Goal: Information Seeking & Learning: Learn about a topic

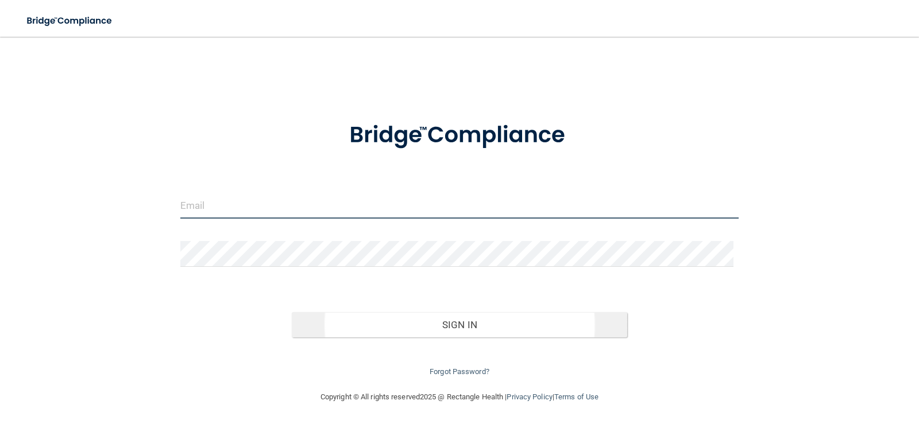
type input "[EMAIL_ADDRESS][DOMAIN_NAME]"
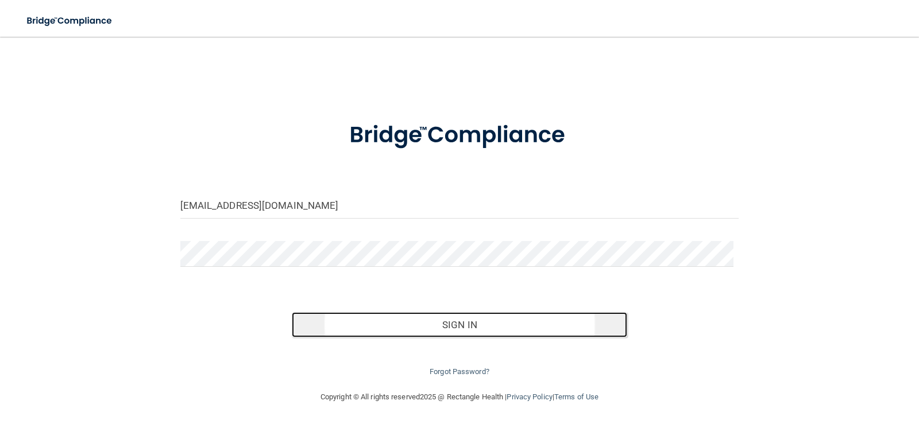
click at [428, 323] on button "Sign In" at bounding box center [459, 324] width 335 height 25
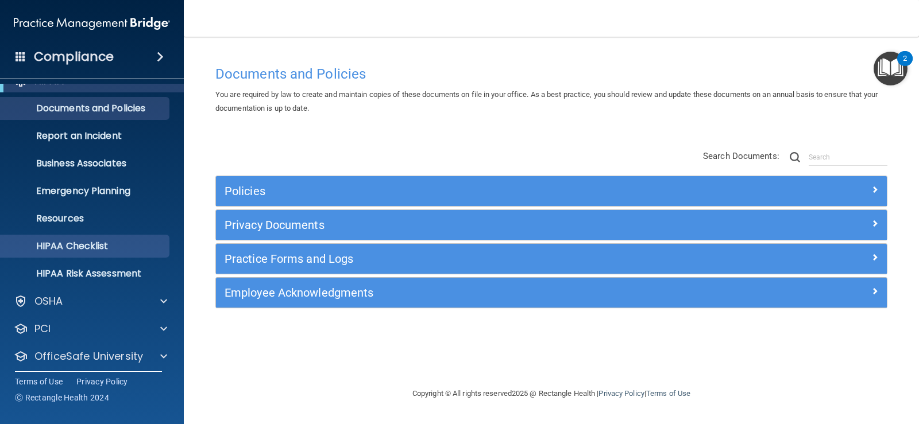
scroll to position [52, 0]
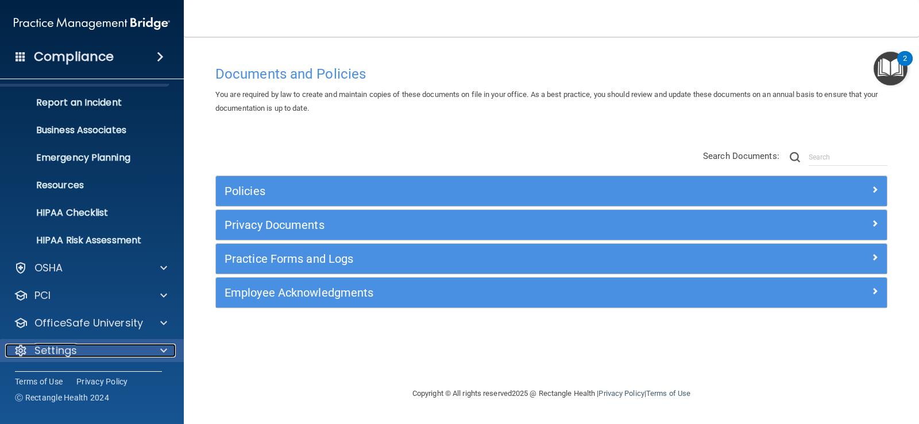
click at [72, 344] on p "Settings" at bounding box center [55, 351] width 42 height 14
click at [166, 353] on span at bounding box center [163, 351] width 7 height 14
click at [161, 350] on span at bounding box center [163, 351] width 7 height 14
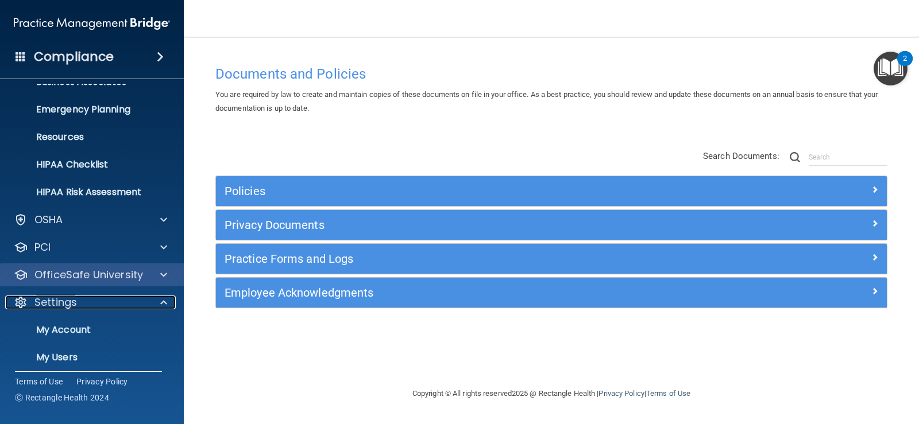
scroll to position [163, 0]
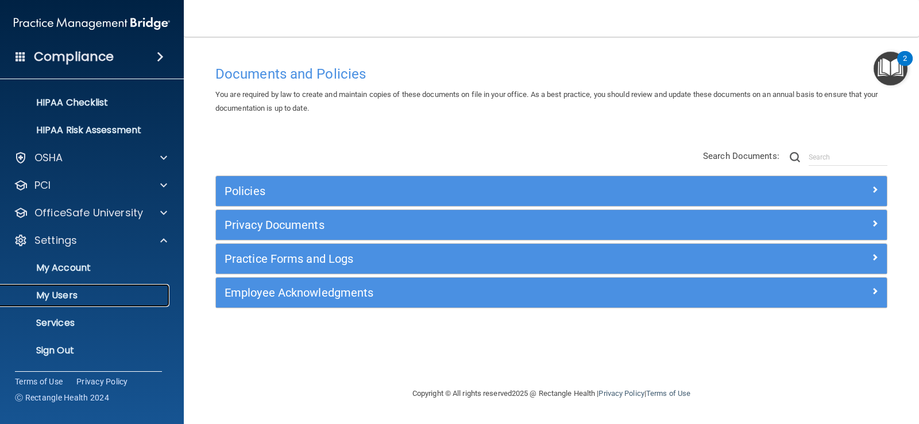
click at [82, 291] on p "My Users" at bounding box center [85, 295] width 157 height 11
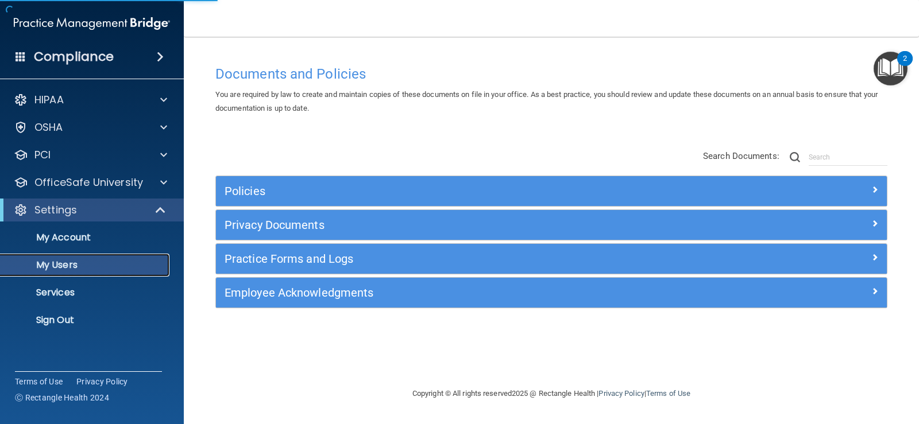
select select "20"
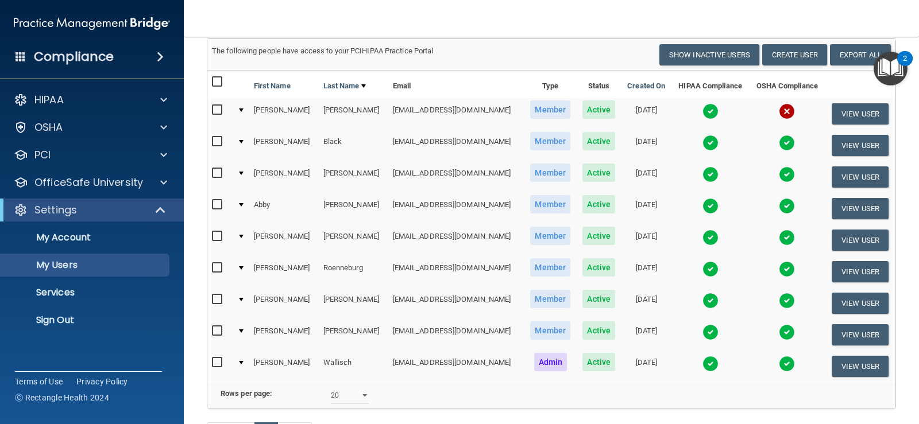
scroll to position [57, 0]
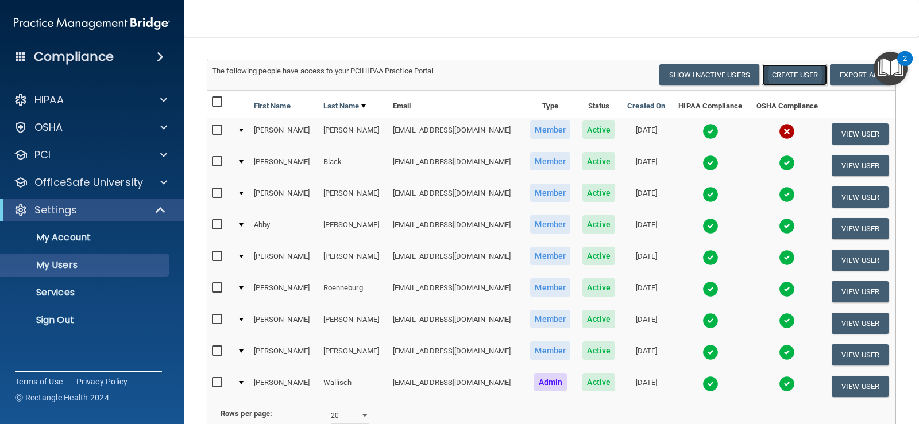
click at [784, 68] on button "Create User" at bounding box center [794, 74] width 65 height 21
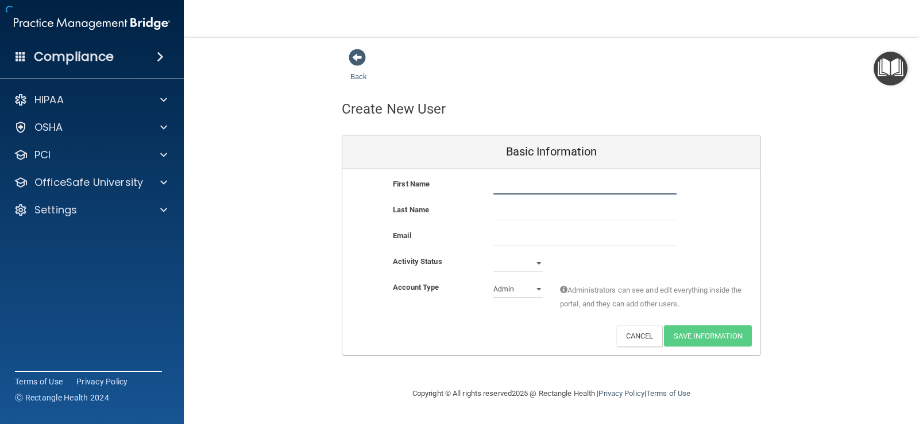
click at [547, 192] on input "text" at bounding box center [584, 185] width 183 height 17
type input "[PERSON_NAME]"
type input "De Somer"
click at [548, 239] on input "email" at bounding box center [584, 237] width 183 height 17
paste input "[EMAIL_ADDRESS][DOMAIN_NAME]"
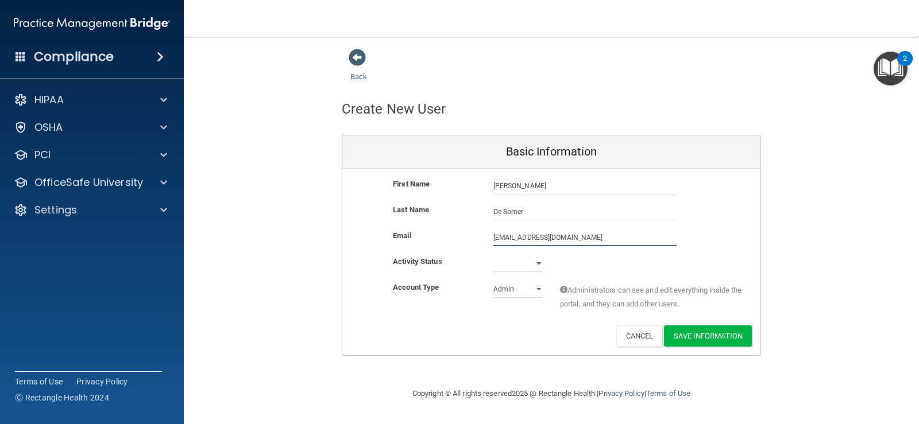
type input "[EMAIL_ADDRESS][DOMAIN_NAME]"
click at [516, 265] on select "Active Inactive" at bounding box center [517, 263] width 49 height 17
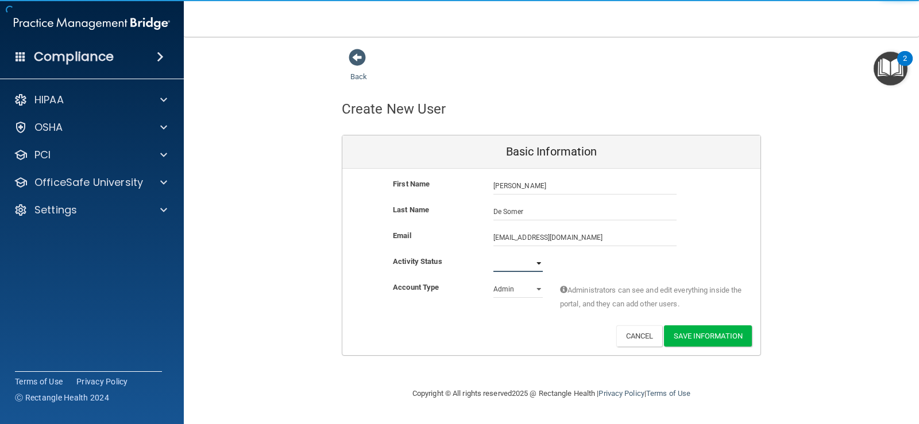
select select "active"
click at [493, 255] on select "Active Inactive" at bounding box center [517, 263] width 49 height 17
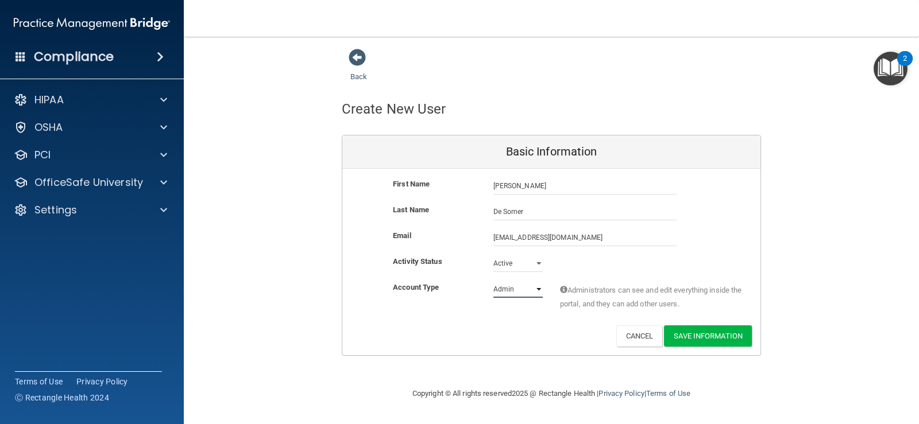
click at [519, 290] on select "Admin Member" at bounding box center [517, 289] width 49 height 17
select select "practice_member"
click at [493, 281] on select "Admin Member" at bounding box center [517, 289] width 49 height 17
click at [719, 338] on button "Save Information" at bounding box center [708, 336] width 88 height 21
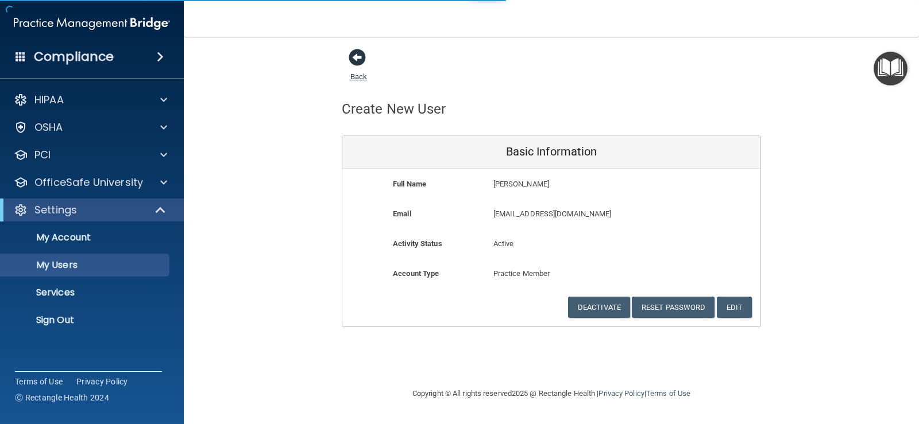
click at [361, 59] on span at bounding box center [357, 57] width 17 height 17
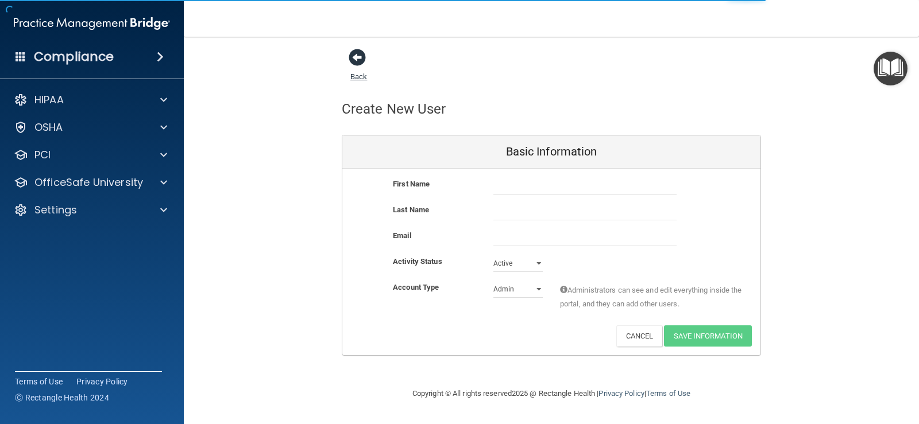
click at [363, 60] on span at bounding box center [357, 57] width 17 height 17
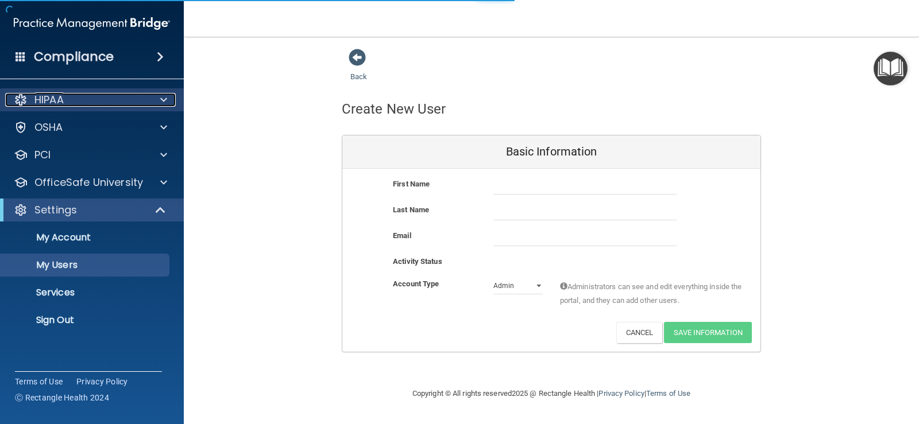
click at [97, 98] on div "HIPAA" at bounding box center [76, 100] width 142 height 14
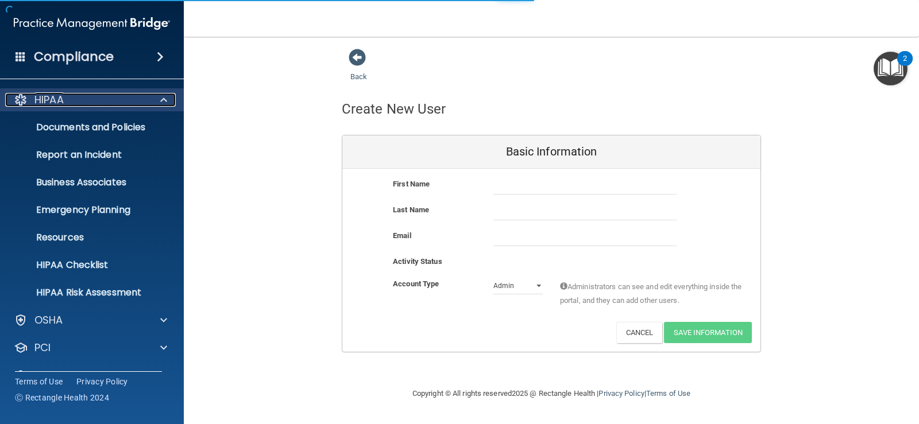
select select "20"
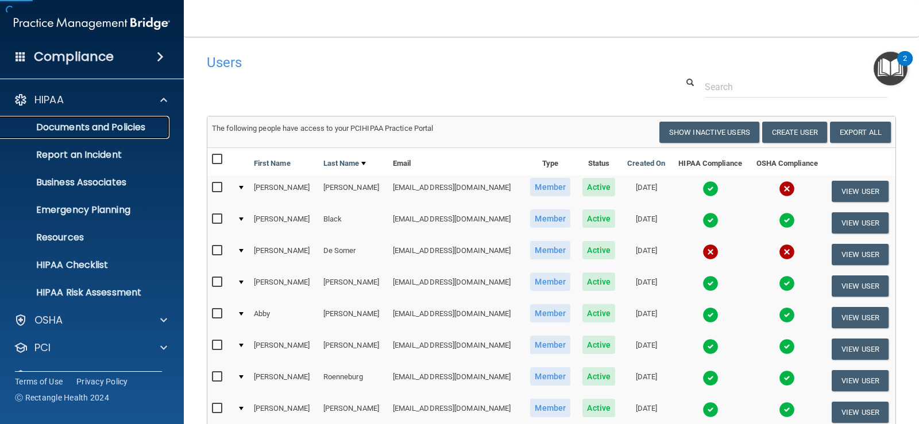
click at [113, 124] on p "Documents and Policies" at bounding box center [85, 127] width 157 height 11
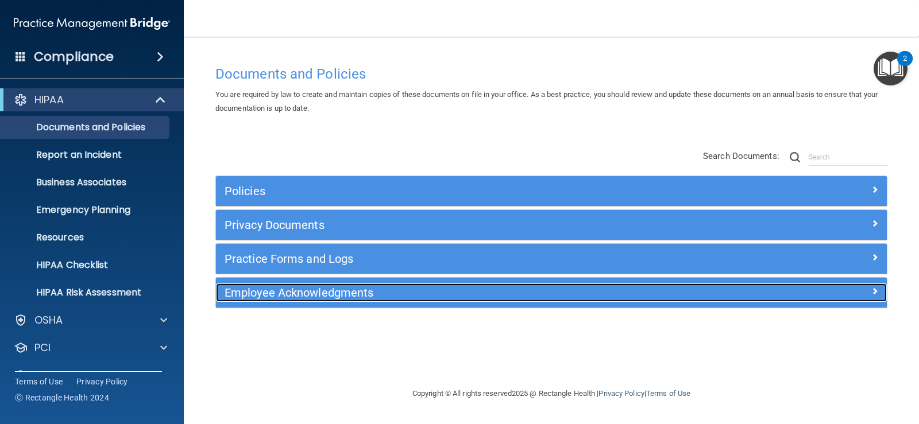
click at [365, 291] on h5 "Employee Acknowledgments" at bounding box center [468, 293] width 486 height 13
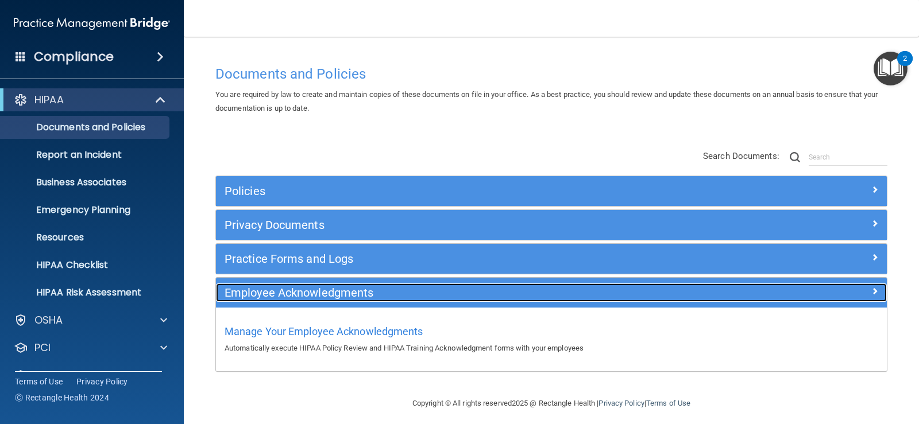
scroll to position [7, 0]
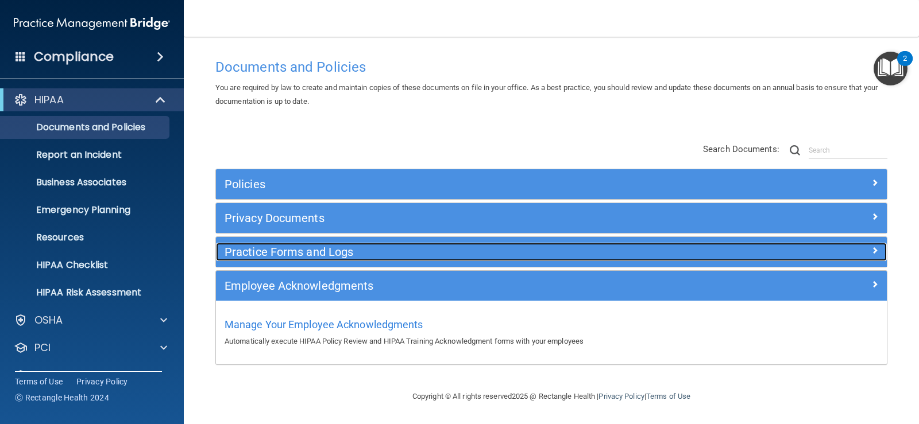
click at [347, 257] on h5 "Practice Forms and Logs" at bounding box center [468, 252] width 486 height 13
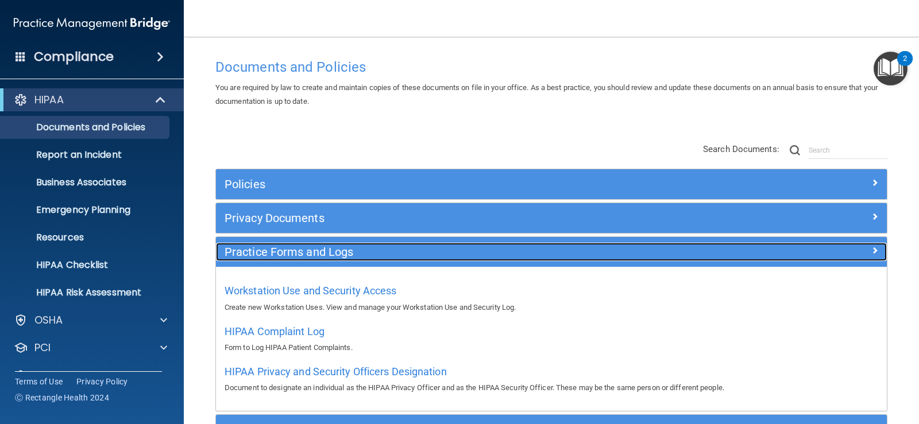
scroll to position [64, 0]
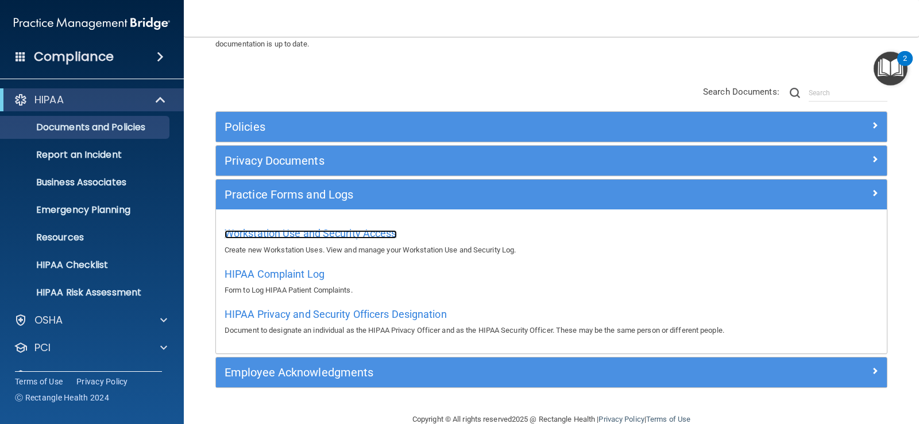
click at [357, 230] on span "Workstation Use and Security Access" at bounding box center [311, 233] width 172 height 12
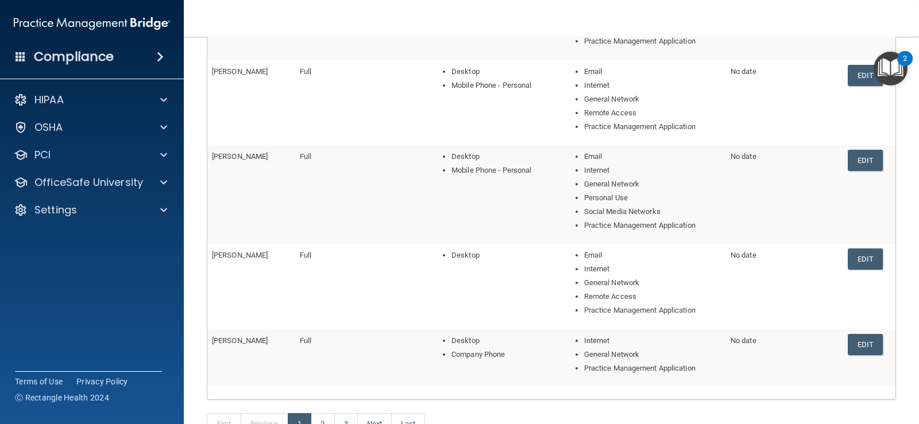
scroll to position [345, 0]
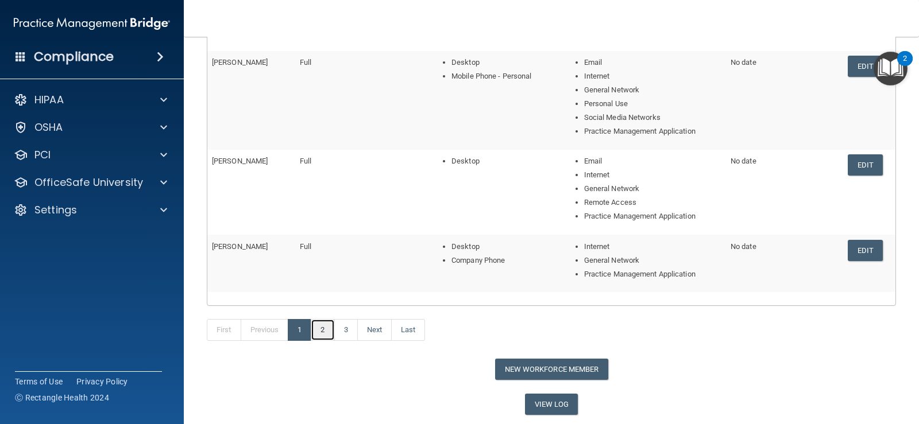
click at [318, 334] on link "2" at bounding box center [323, 330] width 24 height 22
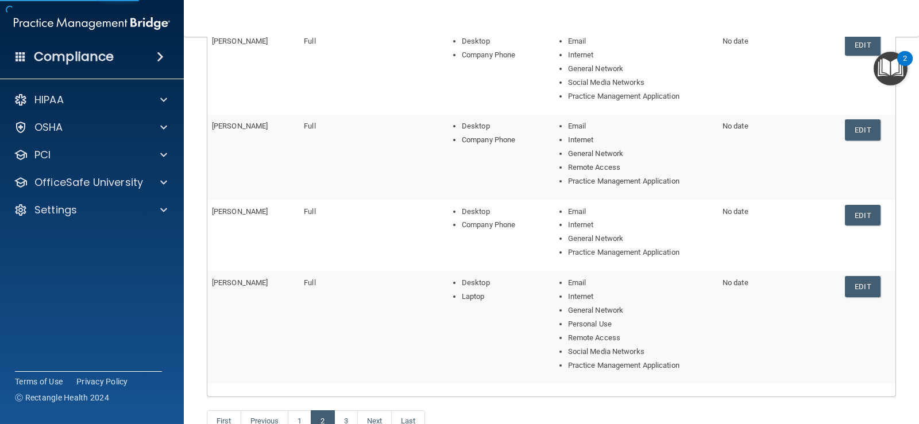
scroll to position [345, 0]
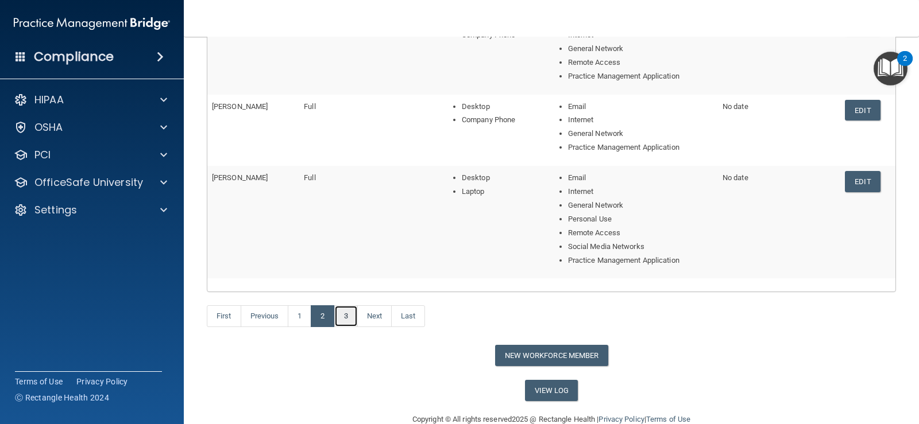
click at [351, 315] on link "3" at bounding box center [346, 316] width 24 height 22
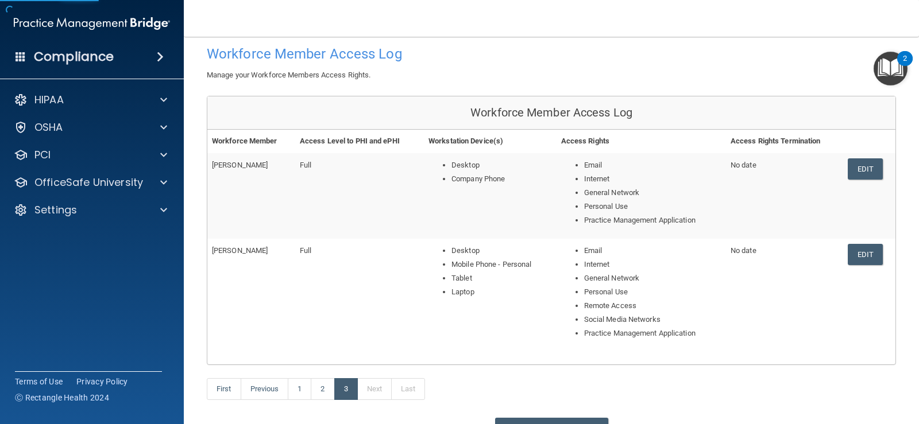
scroll to position [115, 0]
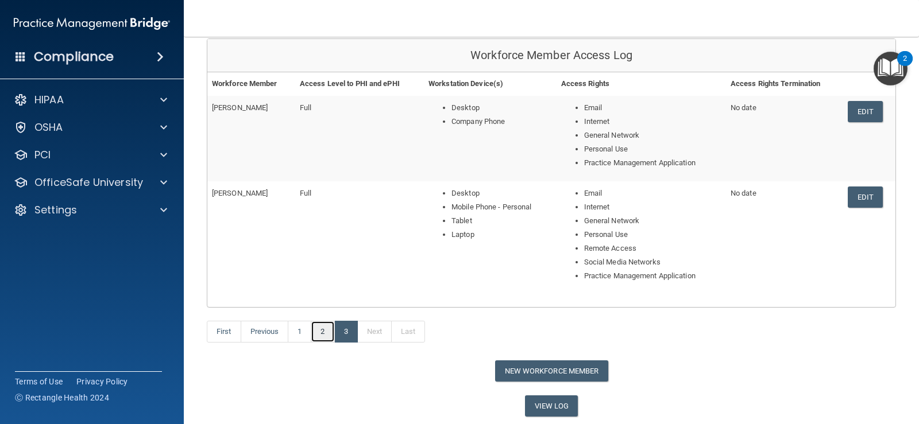
click at [326, 332] on link "2" at bounding box center [323, 332] width 24 height 22
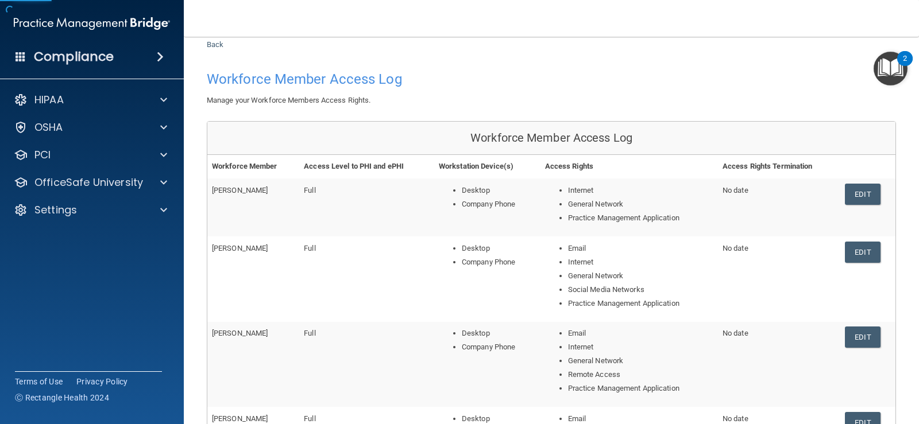
scroll to position [172, 0]
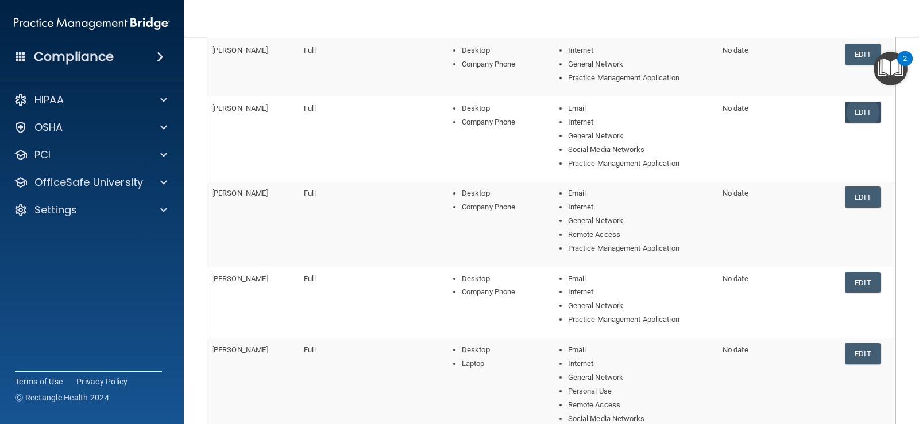
click at [865, 110] on link "Edit" at bounding box center [862, 112] width 35 height 21
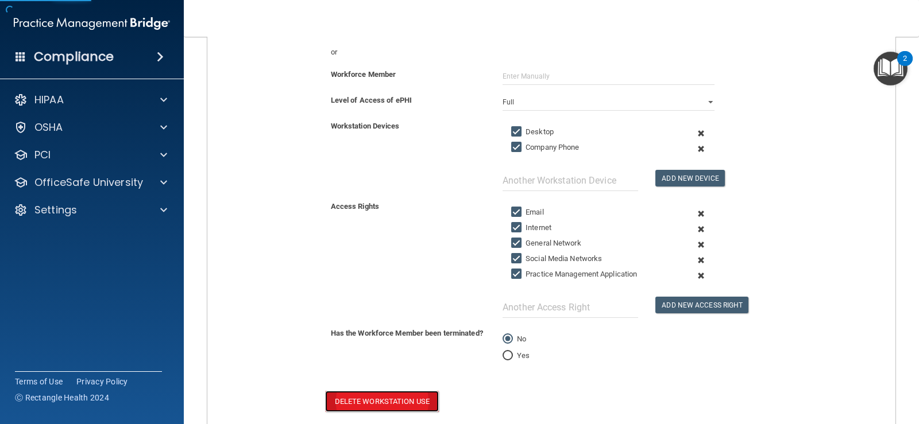
click at [394, 403] on button "Delete Workstation Use" at bounding box center [382, 401] width 114 height 21
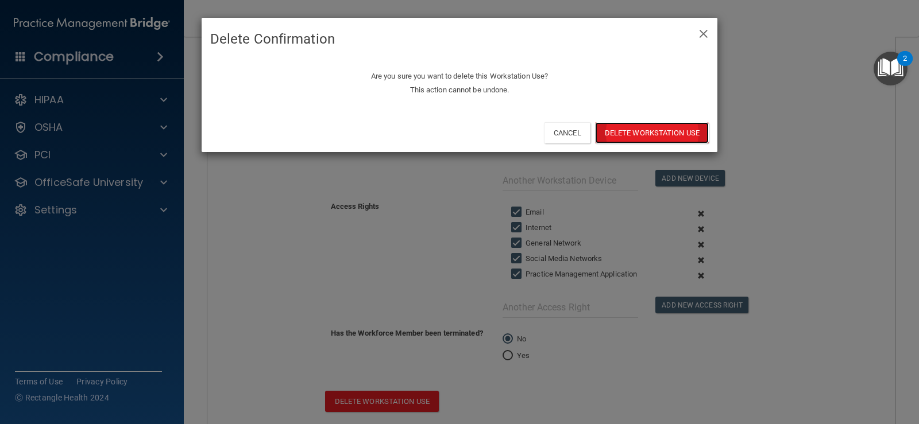
click at [635, 131] on button "Delete Workstation Use" at bounding box center [652, 132] width 114 height 21
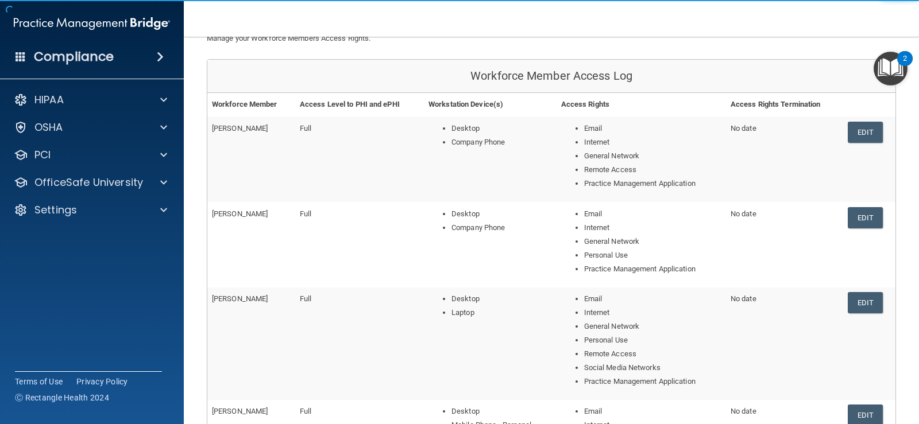
scroll to position [115, 0]
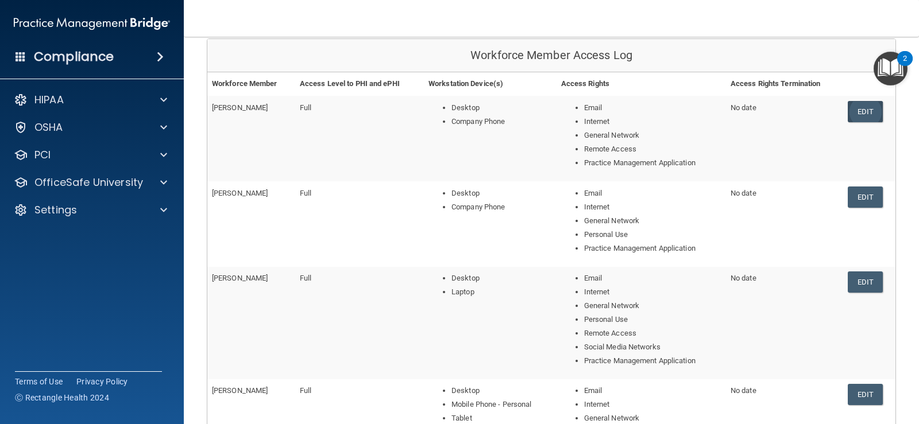
click at [850, 112] on link "Edit" at bounding box center [865, 111] width 35 height 21
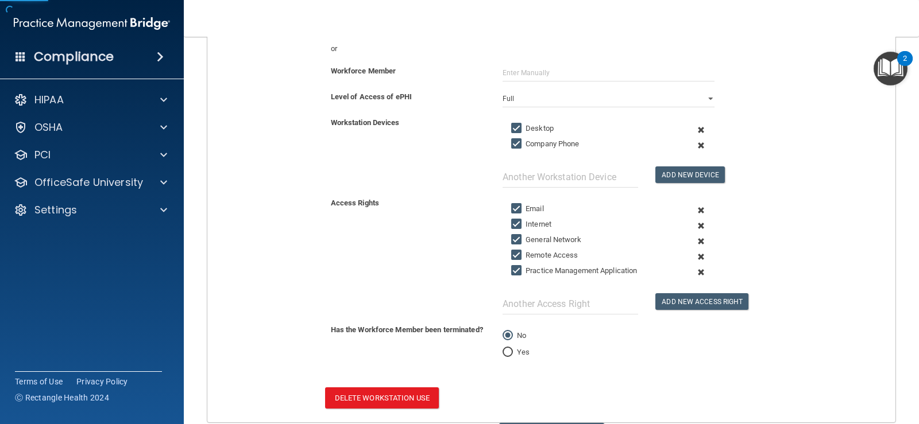
scroll to position [242, 0]
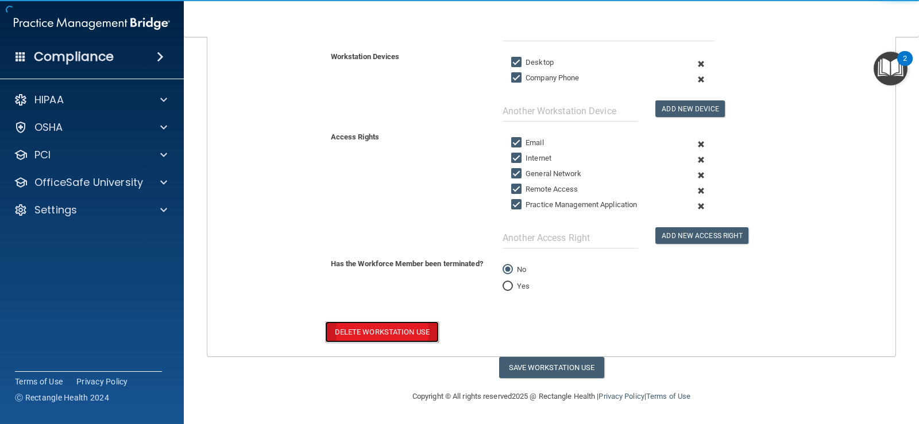
click at [376, 324] on button "Delete Workstation Use" at bounding box center [382, 332] width 114 height 21
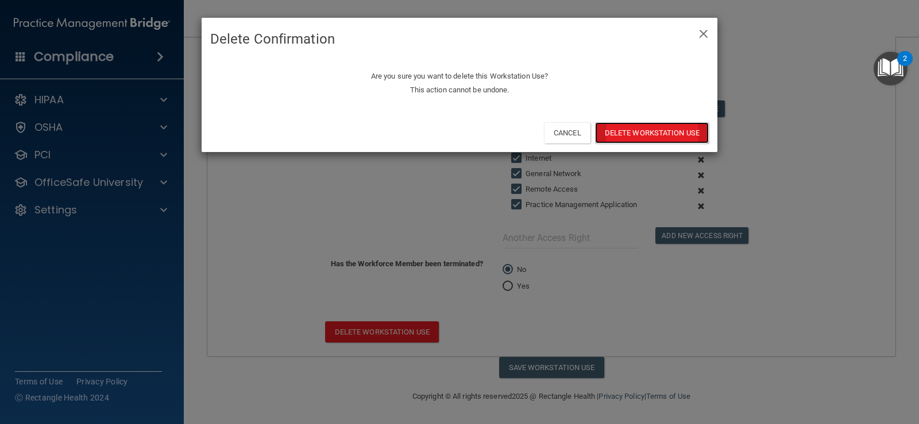
click at [622, 136] on button "Delete Workstation Use" at bounding box center [652, 132] width 114 height 21
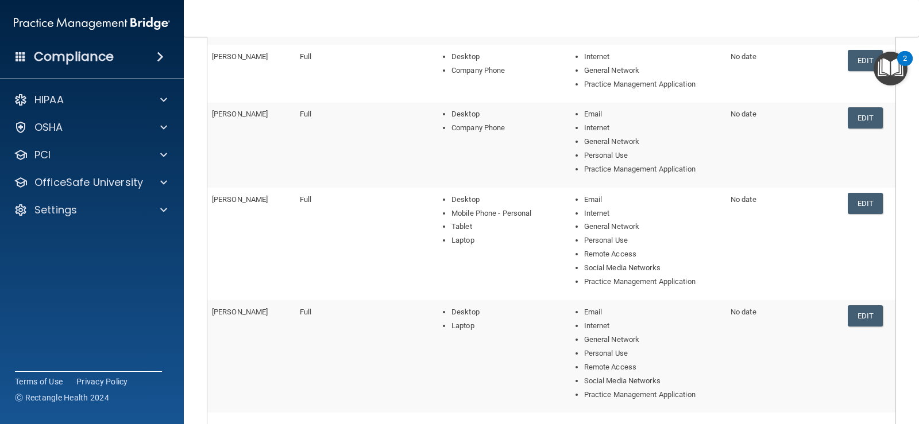
scroll to position [287, 0]
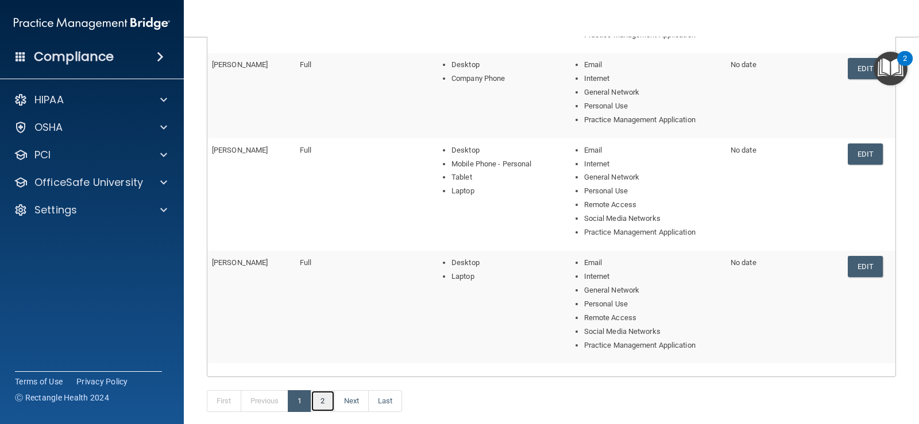
click at [328, 401] on link "2" at bounding box center [323, 401] width 24 height 22
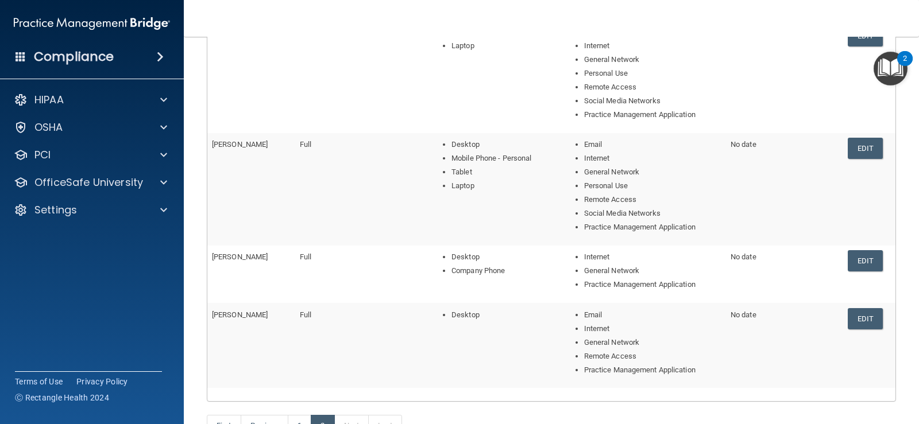
scroll to position [287, 0]
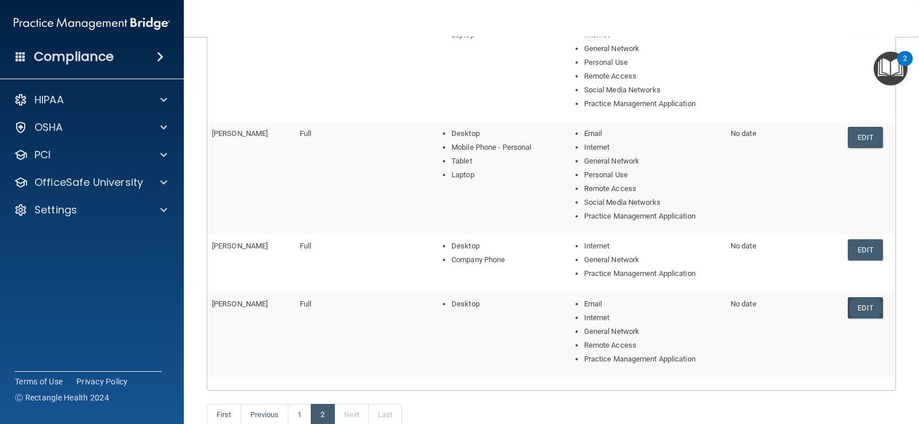
click at [861, 305] on link "Edit" at bounding box center [865, 307] width 35 height 21
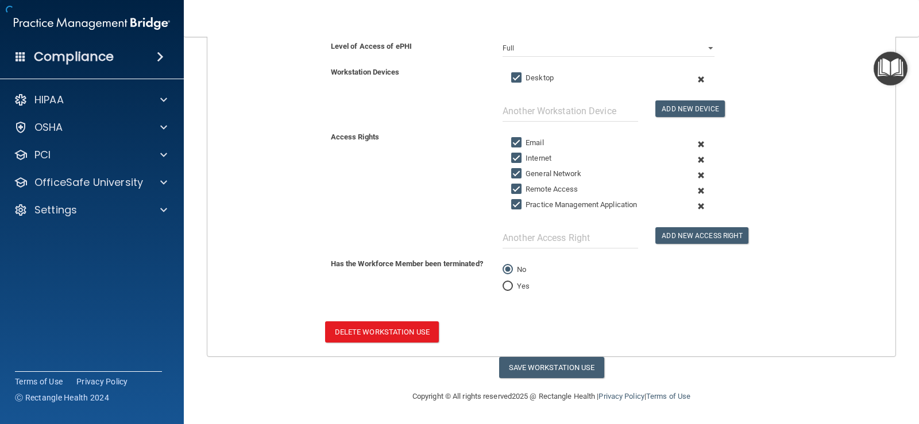
scroll to position [226, 0]
click at [409, 322] on button "Delete Workstation Use" at bounding box center [382, 332] width 114 height 21
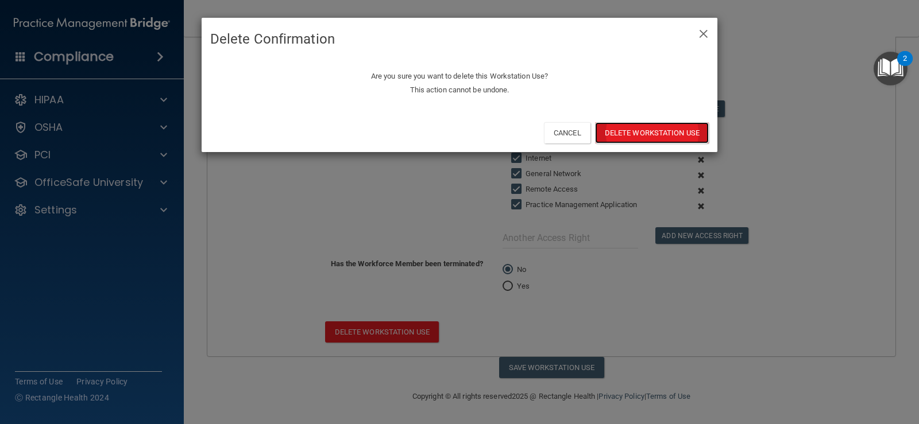
click at [663, 125] on button "Delete Workstation Use" at bounding box center [652, 132] width 114 height 21
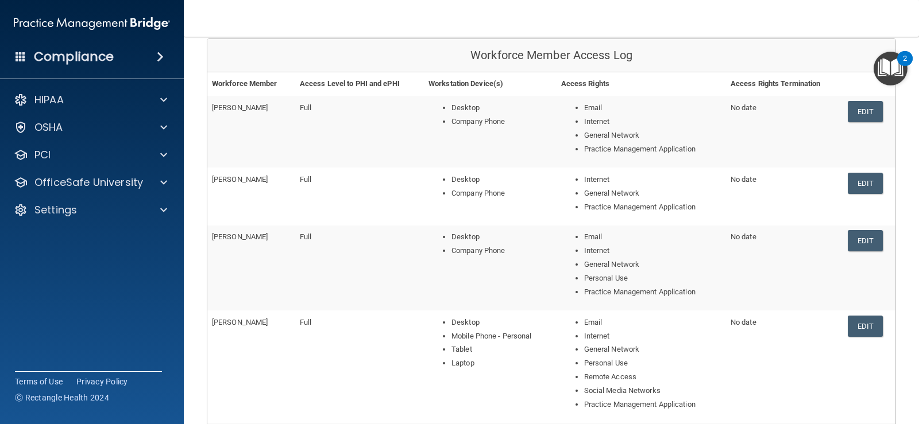
scroll to position [395, 0]
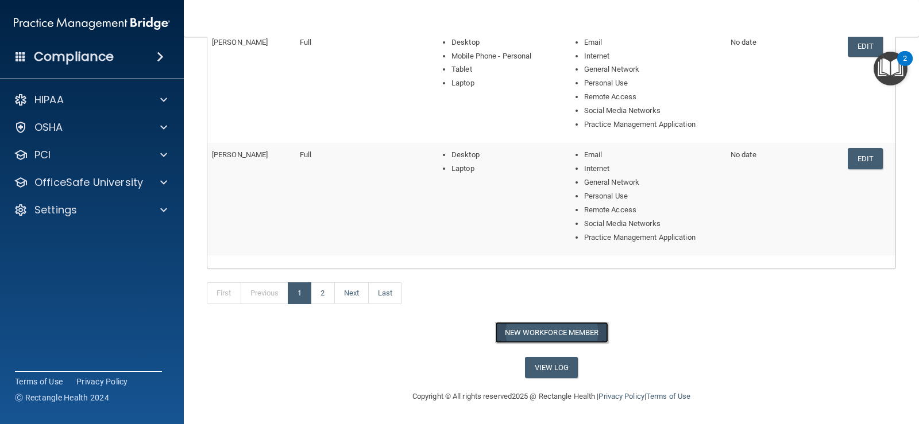
click at [525, 323] on button "New Workforce Member" at bounding box center [551, 332] width 113 height 21
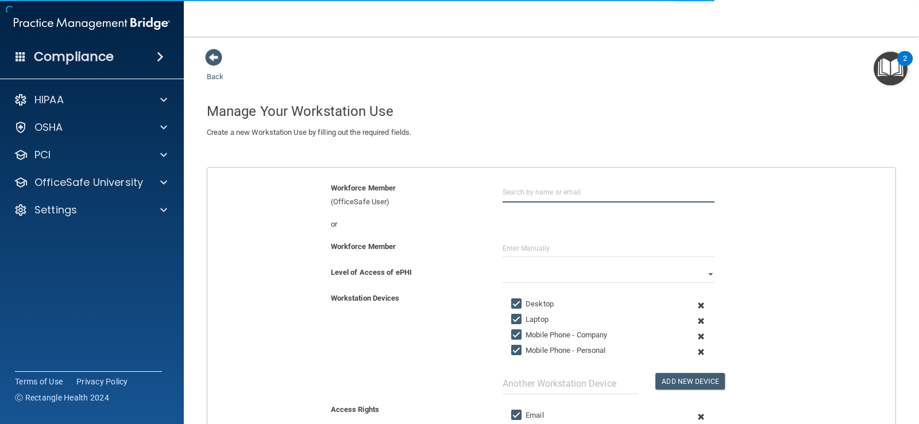
click at [545, 190] on input "text" at bounding box center [608, 191] width 212 height 21
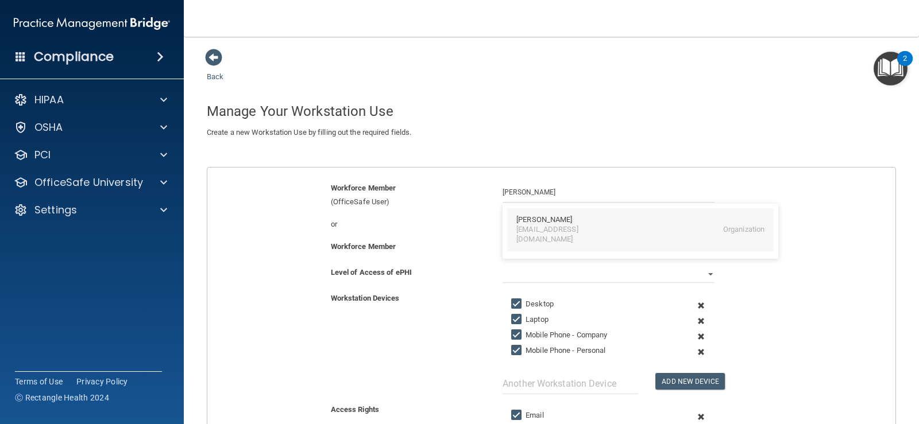
click at [617, 233] on div "[EMAIL_ADDRESS][DOMAIN_NAME] Organization" at bounding box center [640, 235] width 248 height 20
type input "[PERSON_NAME]"
click at [548, 253] on input "text" at bounding box center [608, 248] width 212 height 17
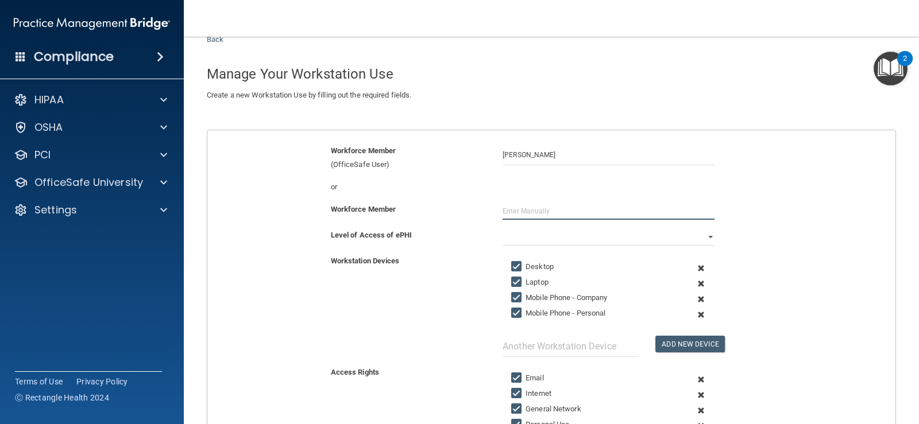
scroll to position [57, 0]
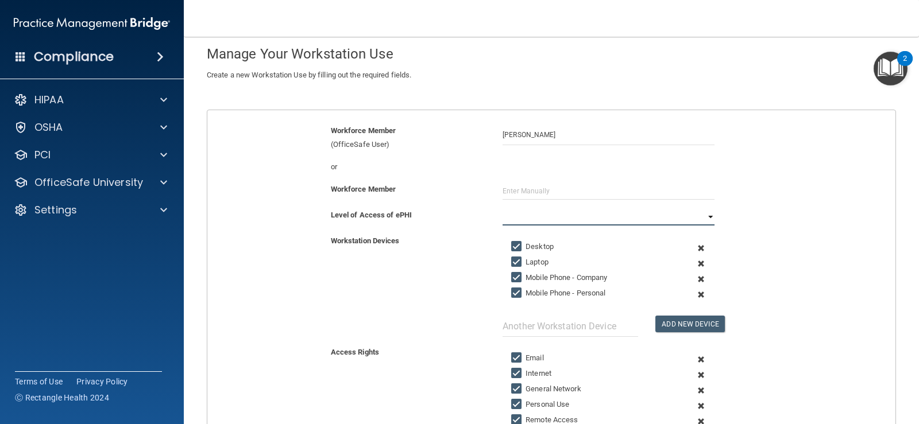
click at [533, 220] on select "Full Limited None" at bounding box center [608, 216] width 212 height 17
click at [502, 208] on select "Full Limited None" at bounding box center [608, 216] width 212 height 17
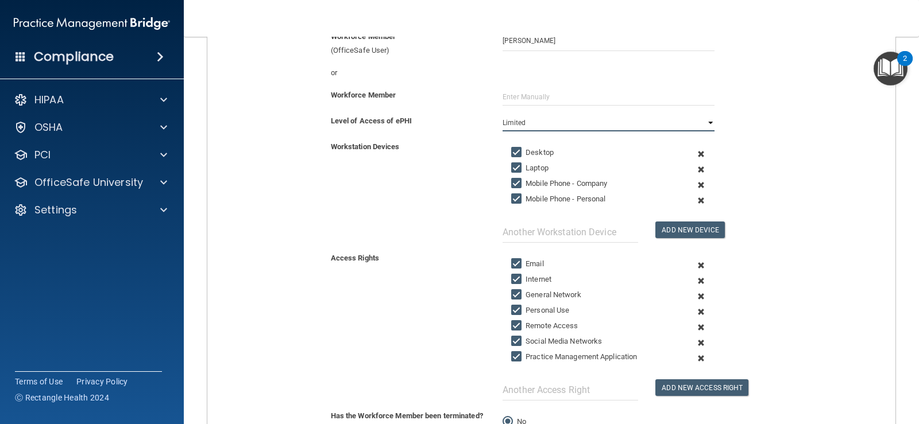
scroll to position [172, 0]
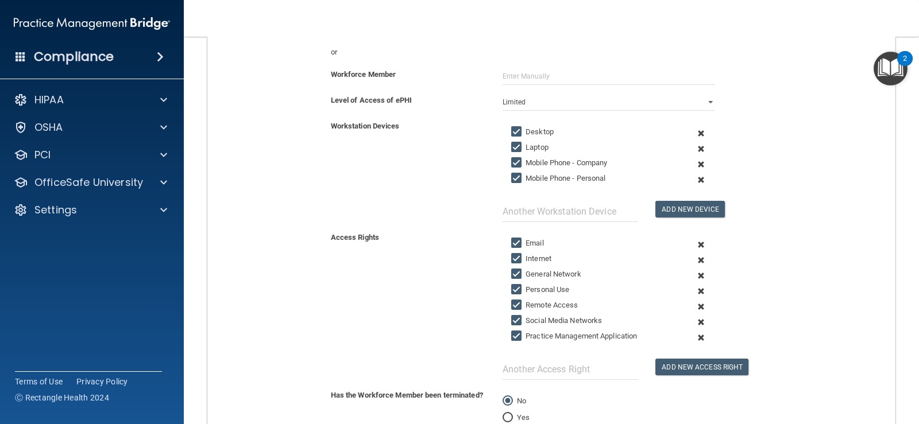
click at [693, 146] on span at bounding box center [701, 149] width 26 height 16
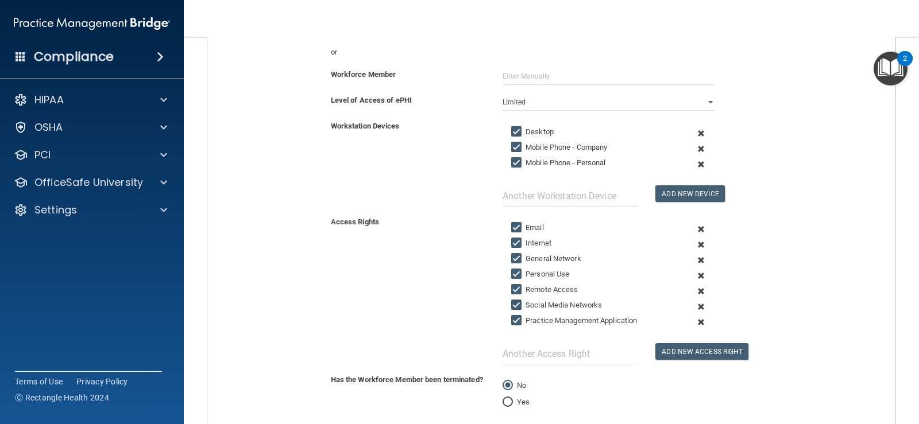
click at [697, 148] on span at bounding box center [701, 149] width 26 height 16
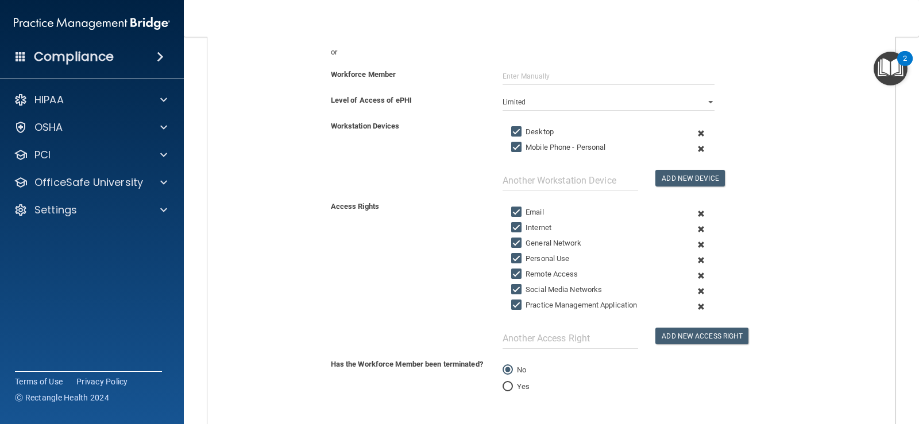
scroll to position [230, 0]
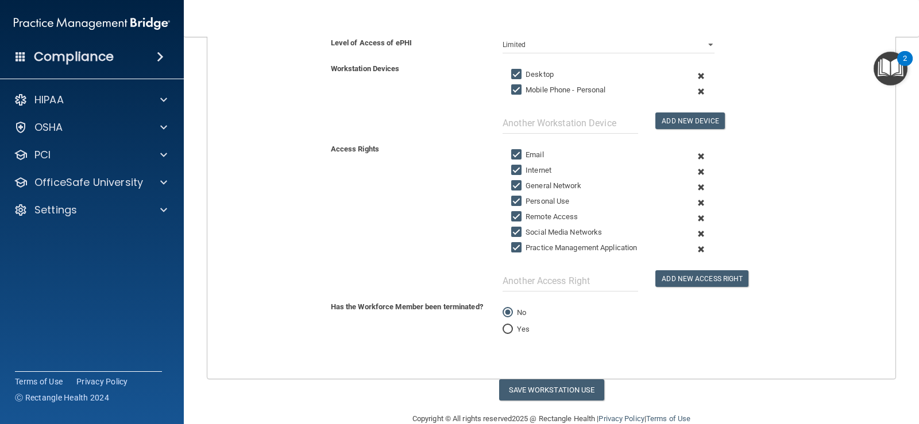
click at [695, 201] on span at bounding box center [701, 203] width 26 height 16
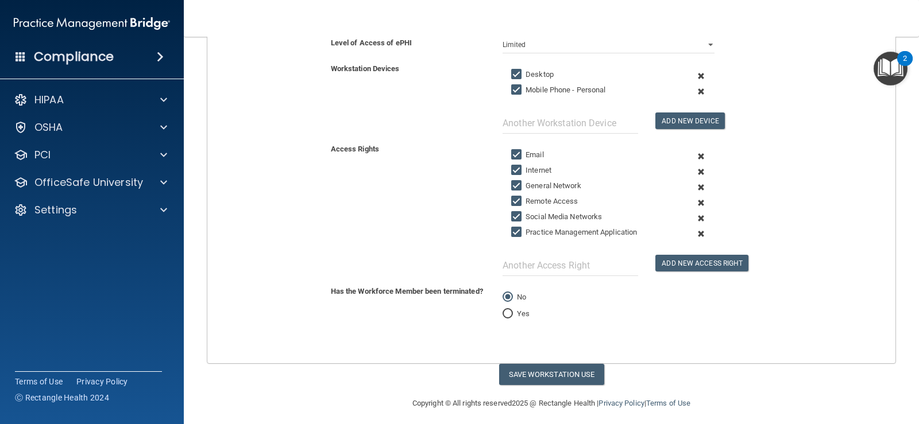
click at [694, 200] on span at bounding box center [701, 203] width 26 height 16
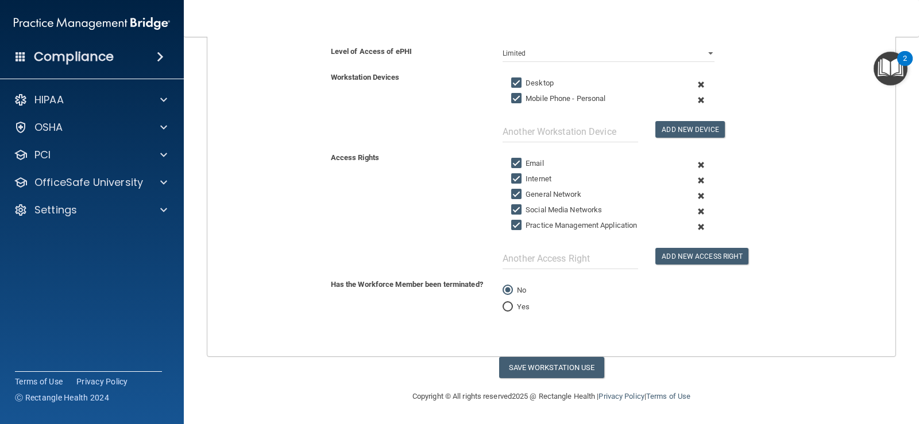
click at [697, 208] on span at bounding box center [701, 212] width 26 height 16
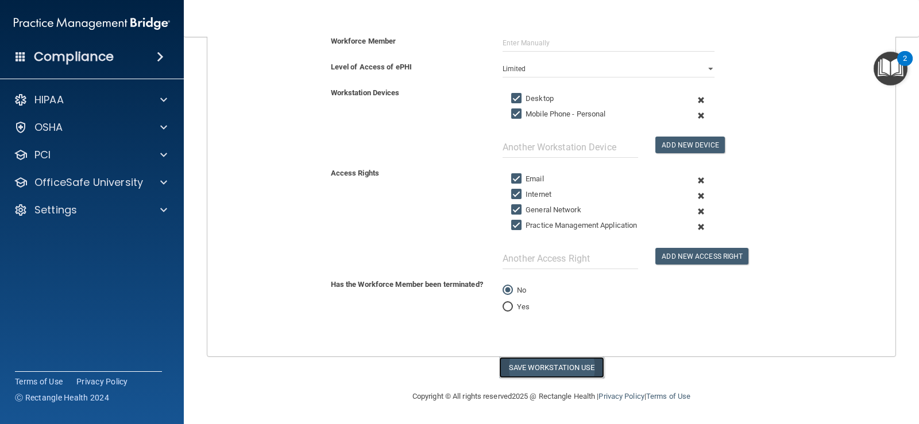
click at [555, 364] on button "Save Workstation Use" at bounding box center [551, 367] width 105 height 21
select select "? string:Full ?"
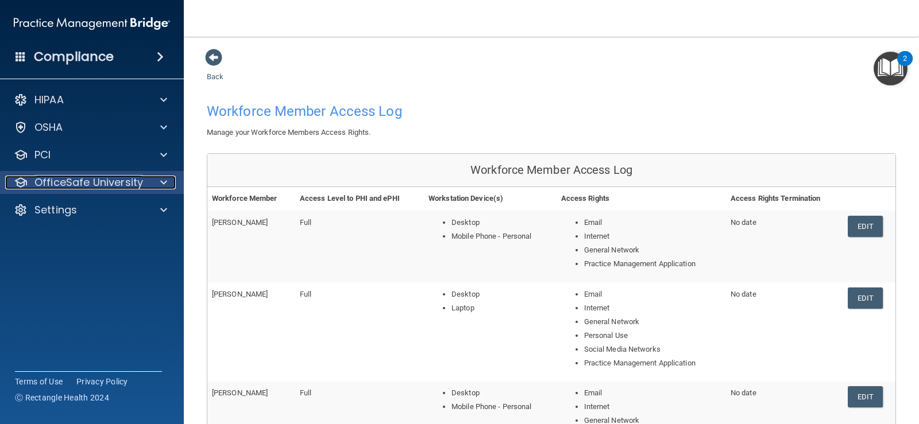
click at [140, 186] on p "OfficeSafe University" at bounding box center [88, 183] width 109 height 14
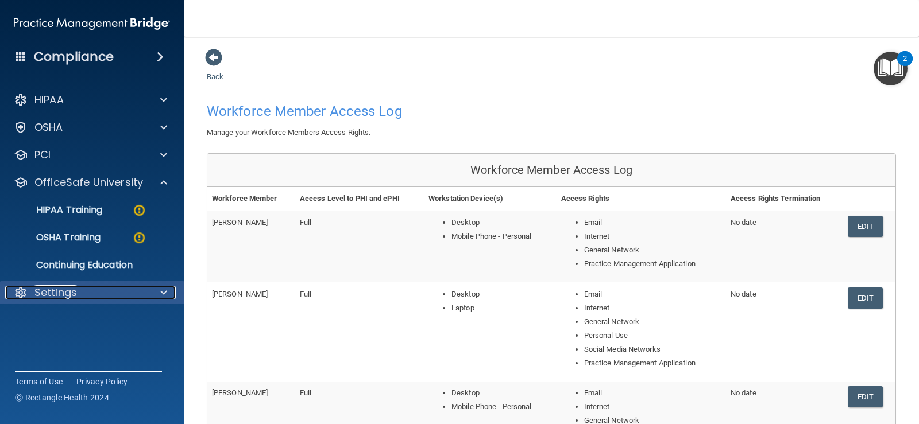
click at [92, 299] on div "Settings" at bounding box center [76, 293] width 142 height 14
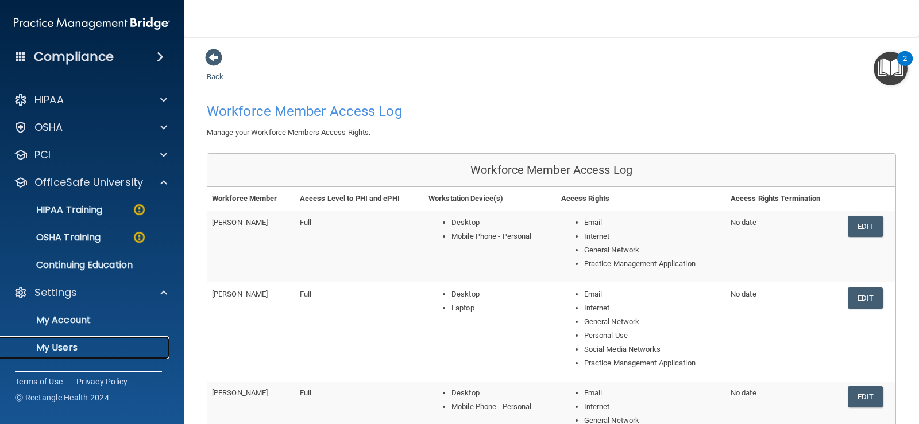
click at [72, 351] on p "My Users" at bounding box center [85, 347] width 157 height 11
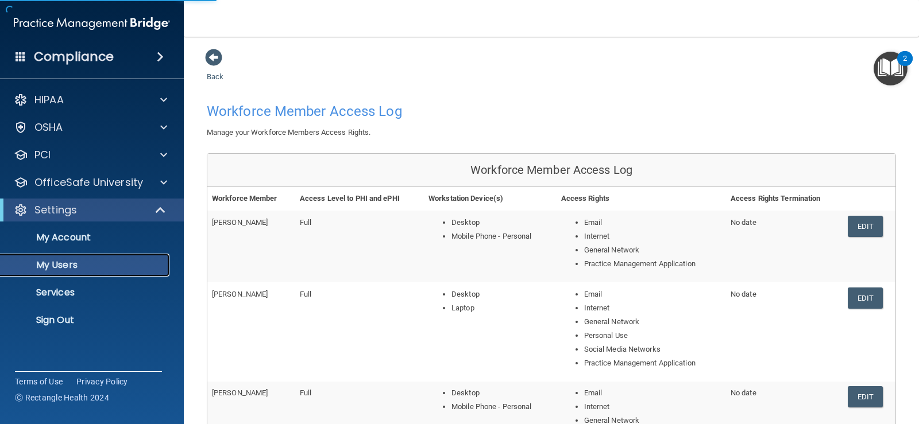
select select "20"
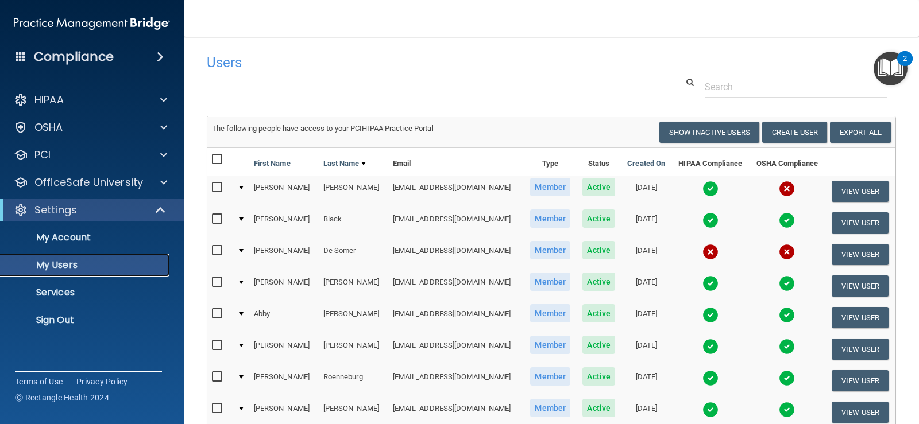
scroll to position [57, 0]
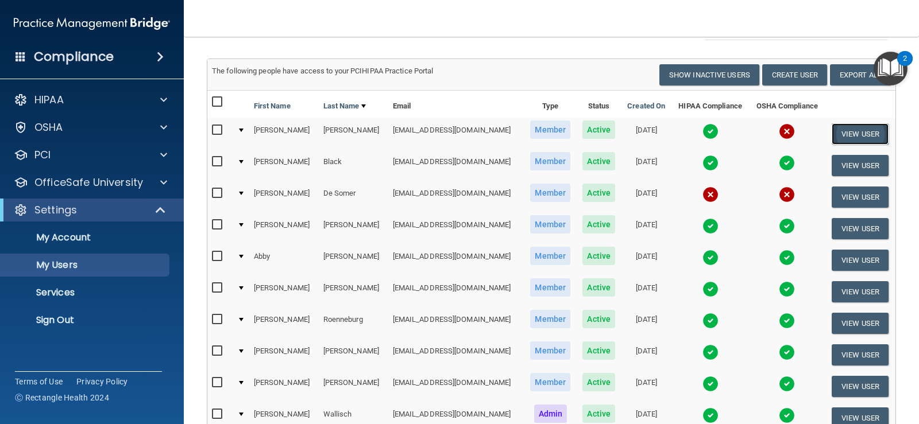
click at [840, 140] on button "View User" at bounding box center [859, 133] width 57 height 21
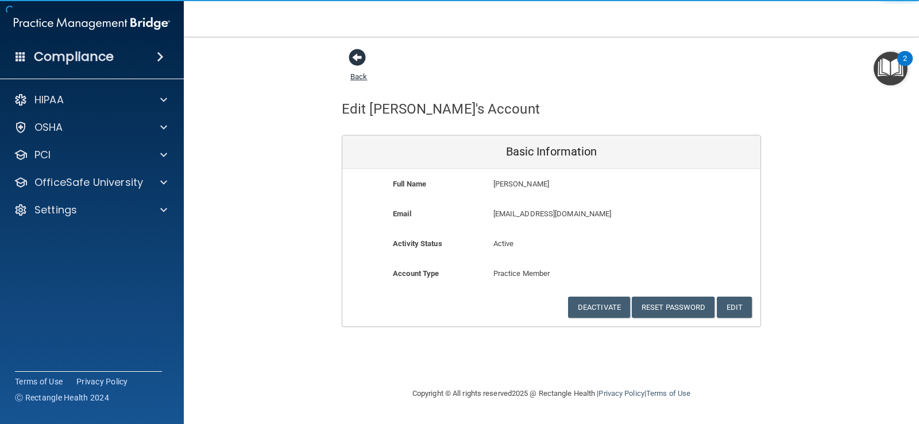
click at [351, 57] on span at bounding box center [357, 57] width 17 height 17
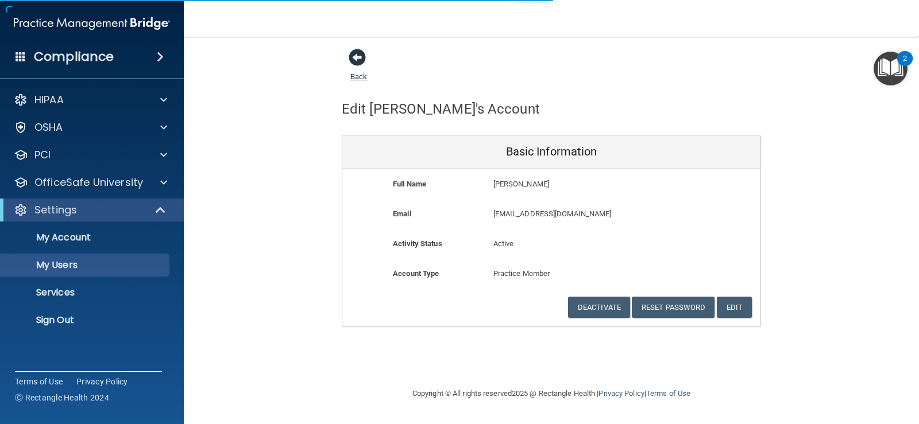
select select "20"
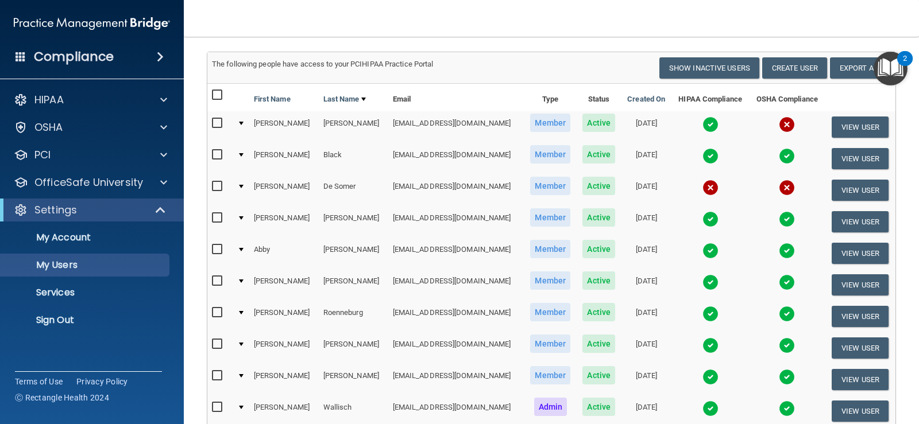
scroll to position [57, 0]
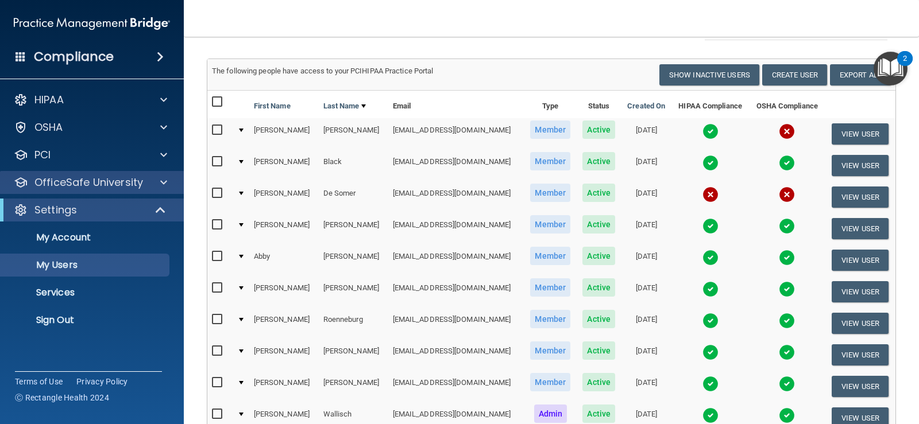
click at [100, 189] on div "OfficeSafe University" at bounding box center [92, 182] width 184 height 23
click at [156, 182] on div at bounding box center [162, 183] width 29 height 14
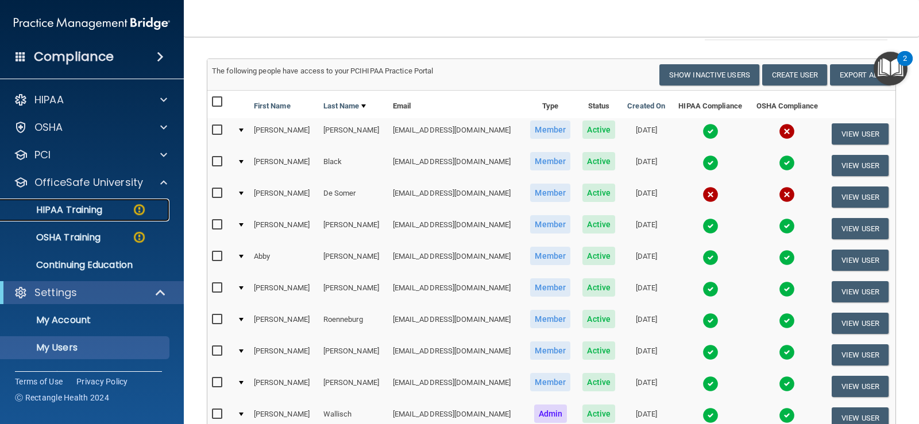
click at [90, 216] on p "HIPAA Training" at bounding box center [54, 209] width 95 height 11
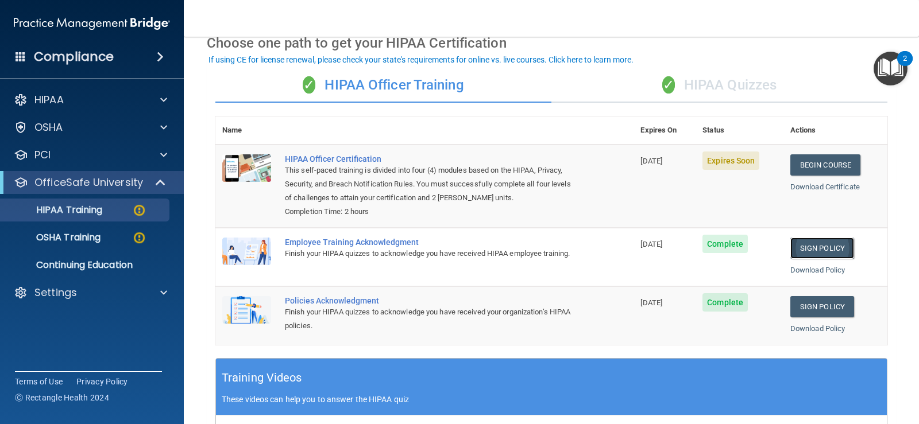
click at [815, 246] on link "Sign Policy" at bounding box center [822, 248] width 64 height 21
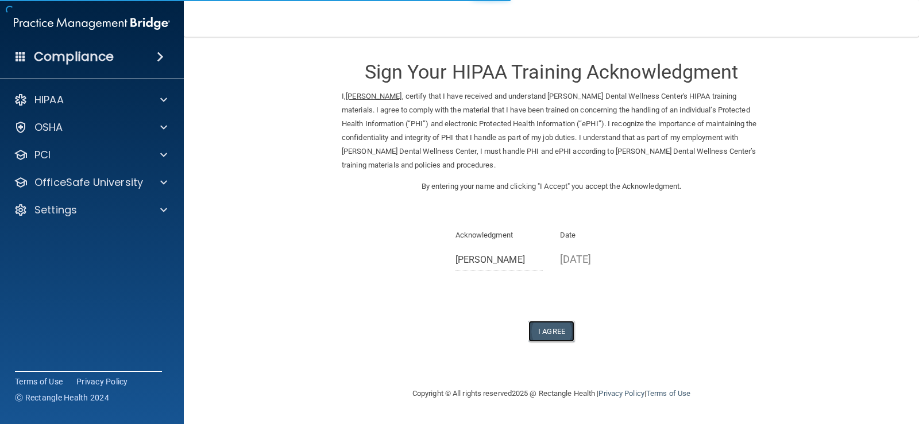
click at [551, 335] on button "I Agree" at bounding box center [551, 331] width 46 height 21
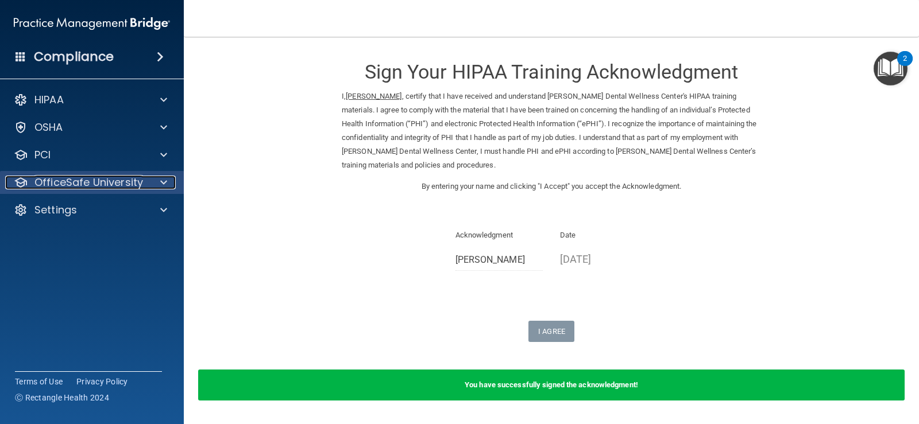
click at [111, 184] on p "OfficeSafe University" at bounding box center [88, 183] width 109 height 14
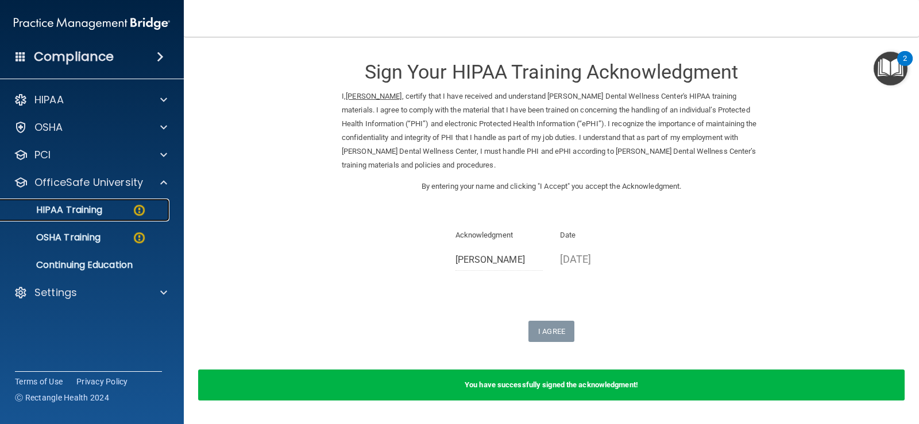
click at [93, 215] on p "HIPAA Training" at bounding box center [54, 209] width 95 height 11
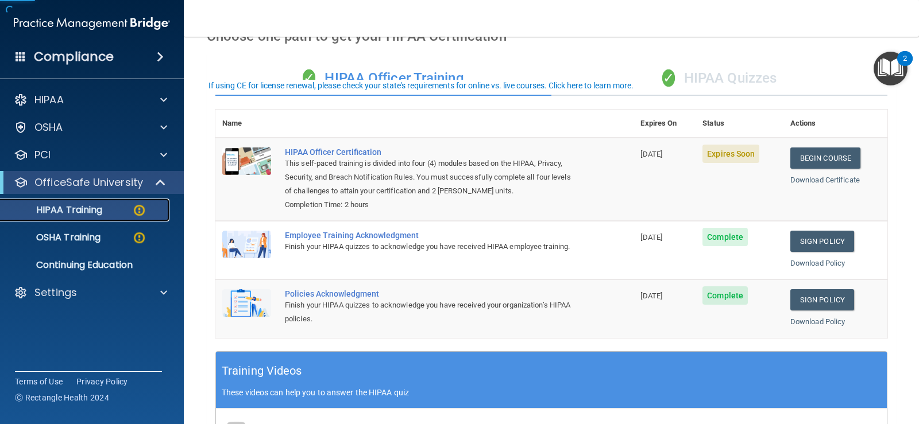
scroll to position [115, 0]
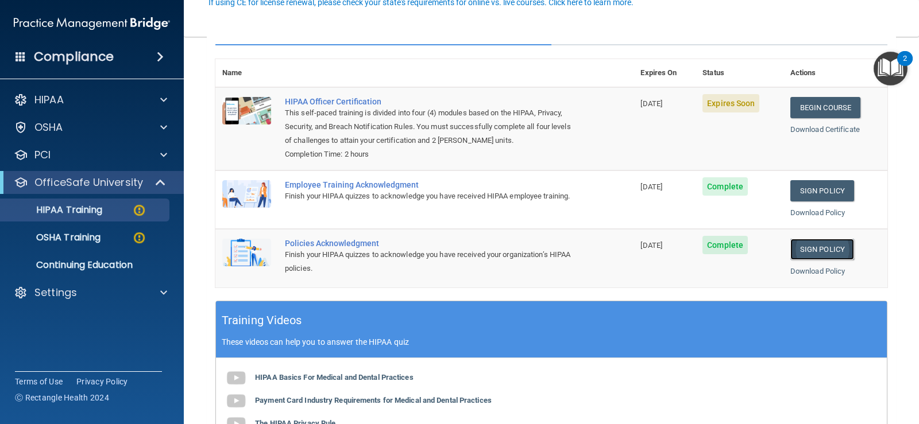
click at [823, 250] on link "Sign Policy" at bounding box center [822, 249] width 64 height 21
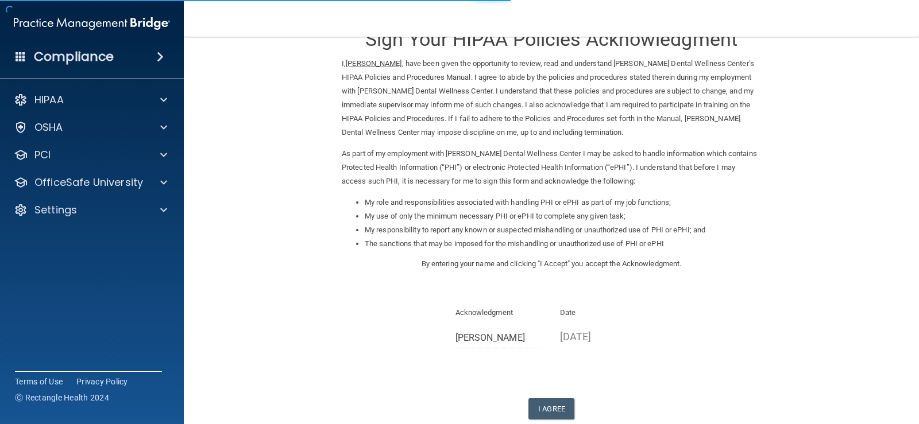
scroll to position [102, 0]
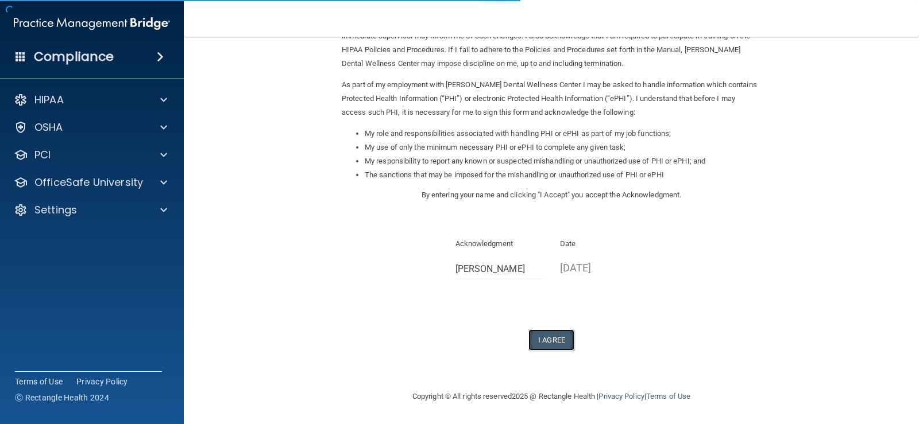
click at [535, 336] on button "I Agree" at bounding box center [551, 340] width 46 height 21
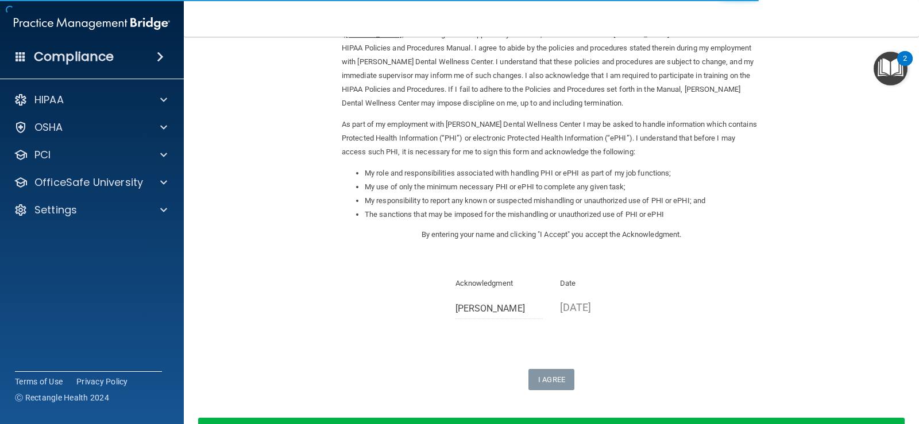
scroll to position [0, 0]
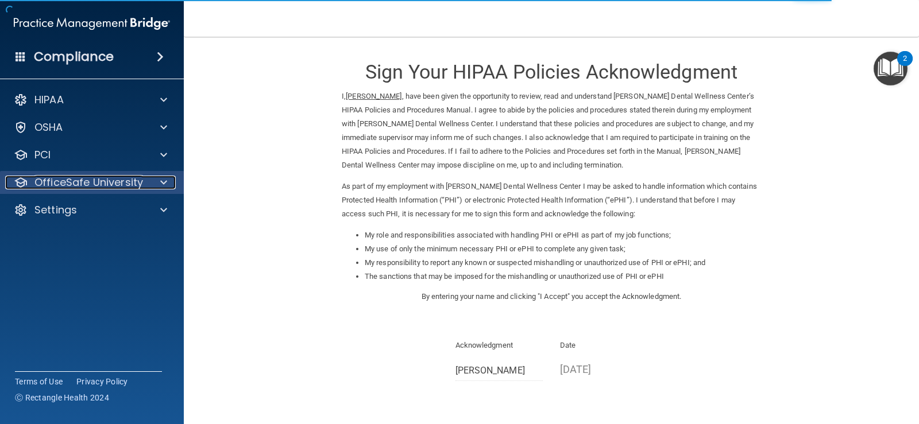
click at [107, 181] on p "OfficeSafe University" at bounding box center [88, 183] width 109 height 14
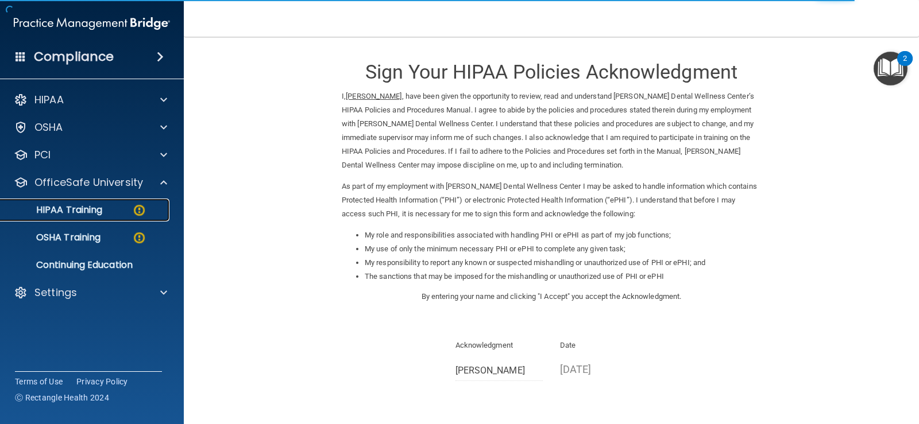
click at [90, 216] on link "HIPAA Training" at bounding box center [79, 210] width 181 height 23
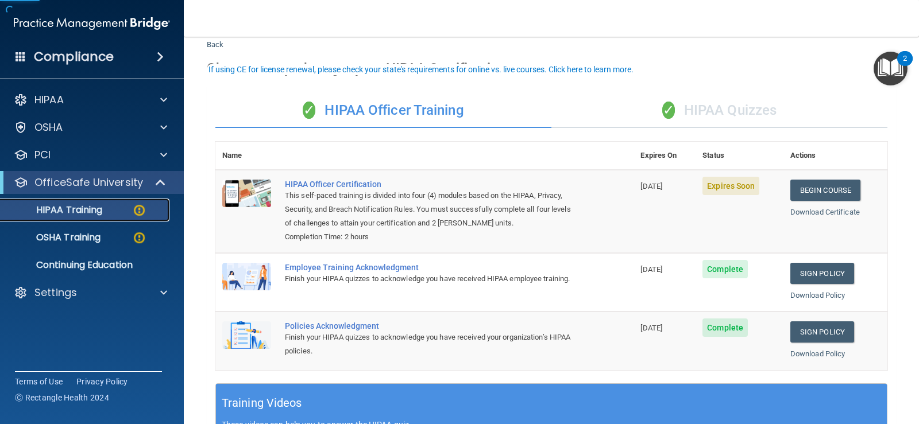
scroll to position [57, 0]
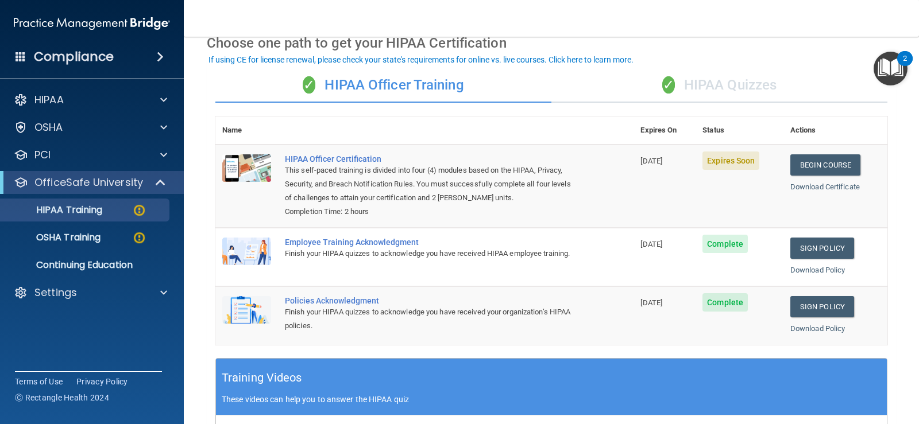
click at [729, 76] on div "✓ HIPAA Quizzes" at bounding box center [719, 85] width 336 height 34
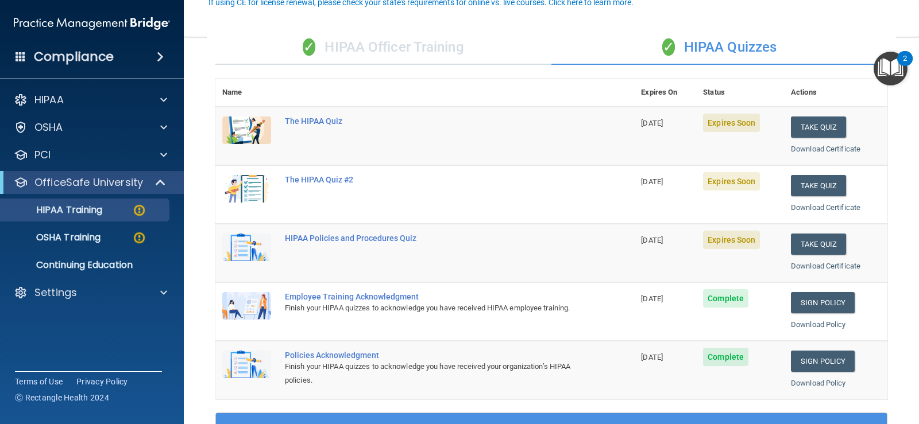
scroll to position [115, 0]
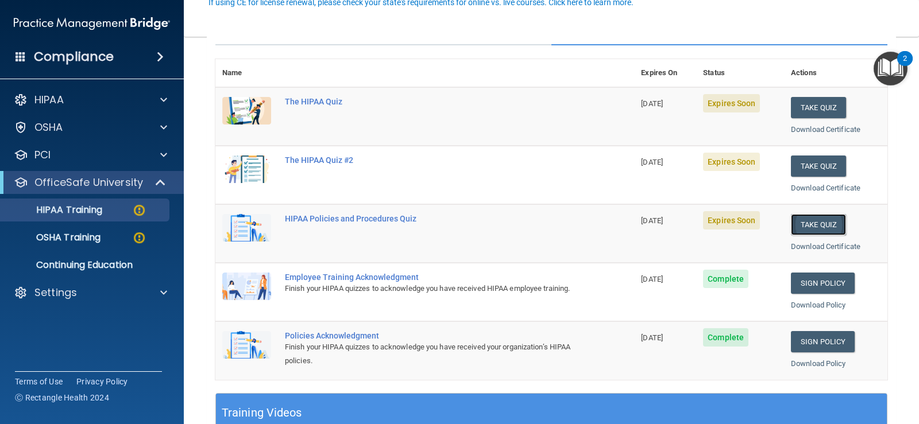
click at [813, 227] on button "Take Quiz" at bounding box center [818, 224] width 55 height 21
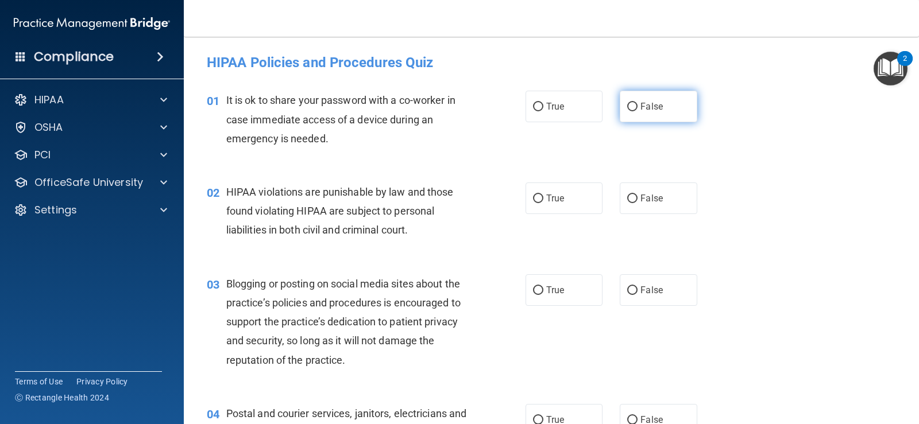
click at [631, 106] on input "False" at bounding box center [632, 107] width 10 height 9
radio input "true"
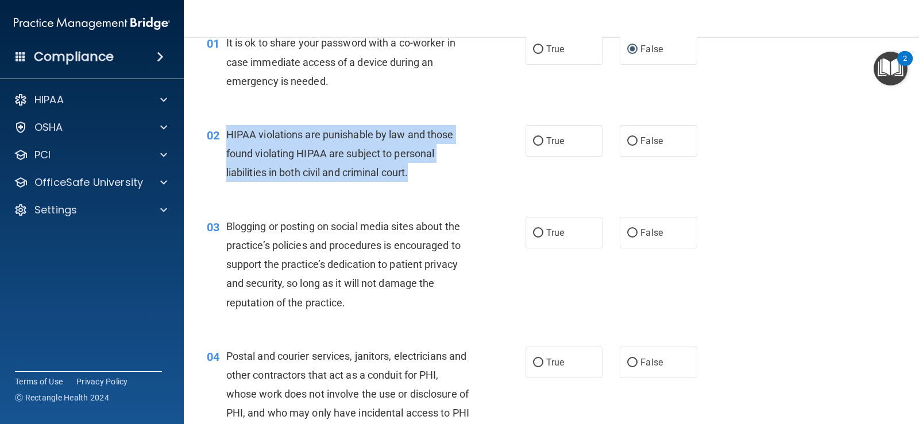
drag, startPoint x: 420, startPoint y: 173, endPoint x: 226, endPoint y: 136, distance: 198.1
click at [226, 136] on div "HIPAA violations are punishable by law and those found violating HIPAA are subj…" at bounding box center [352, 153] width 252 height 57
copy span "HIPAA violations are punishable by law and those found violating HIPAA are subj…"
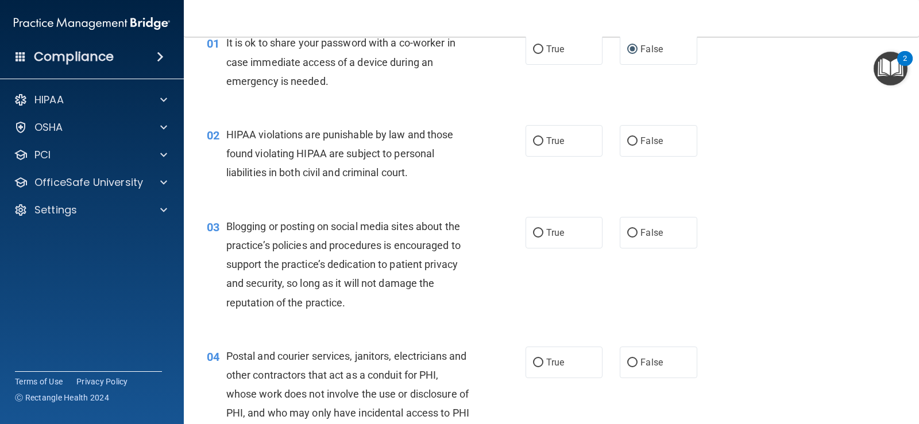
click at [333, 212] on div "03 Blogging or posting on social media sites about the practice’s policies and …" at bounding box center [551, 268] width 706 height 130
click at [557, 149] on label "True" at bounding box center [563, 141] width 77 height 32
click at [543, 146] on input "True" at bounding box center [538, 141] width 10 height 9
radio input "true"
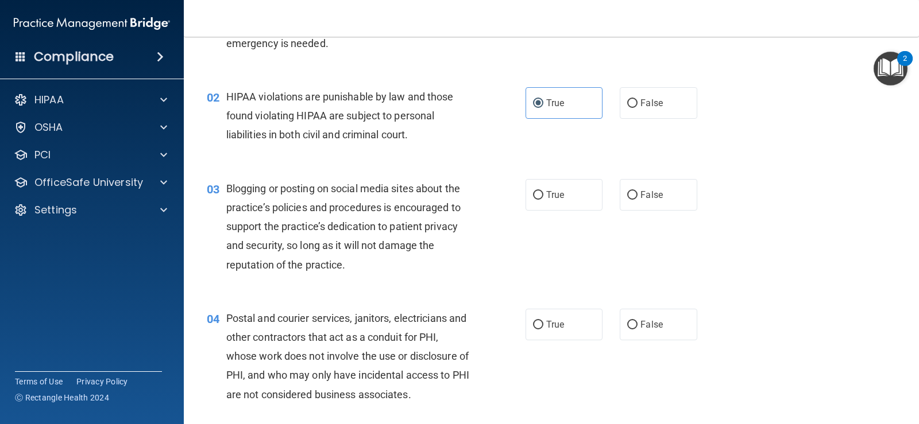
scroll to position [115, 0]
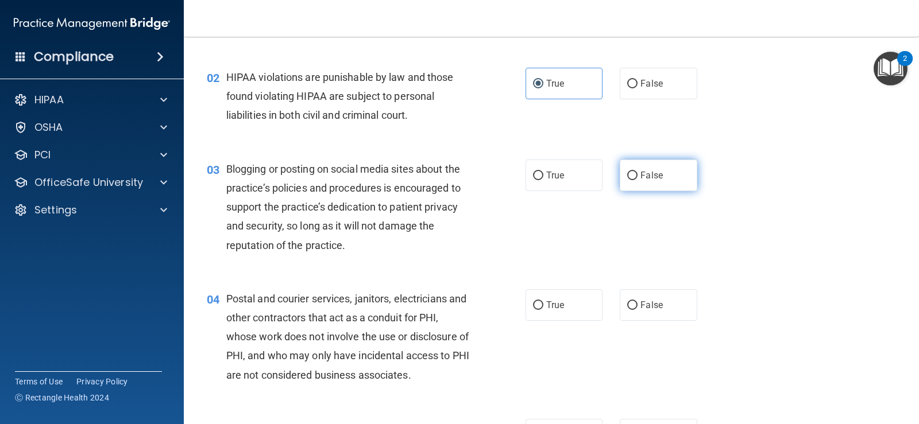
click at [660, 171] on label "False" at bounding box center [658, 176] width 77 height 32
click at [637, 172] on input "False" at bounding box center [632, 176] width 10 height 9
radio input "true"
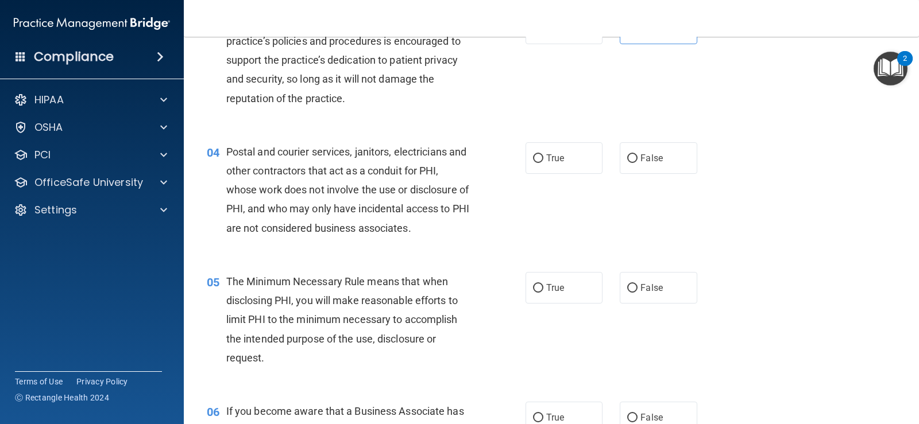
scroll to position [287, 0]
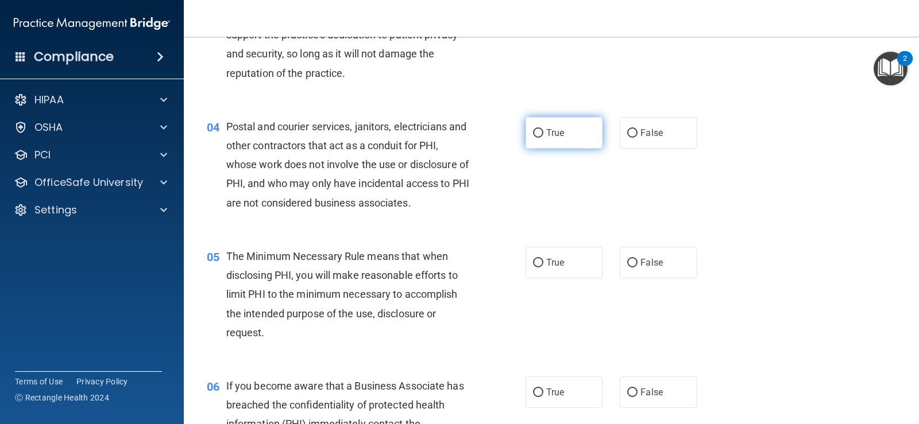
click at [557, 135] on span "True" at bounding box center [555, 132] width 18 height 11
click at [543, 135] on input "True" at bounding box center [538, 133] width 10 height 9
radio input "true"
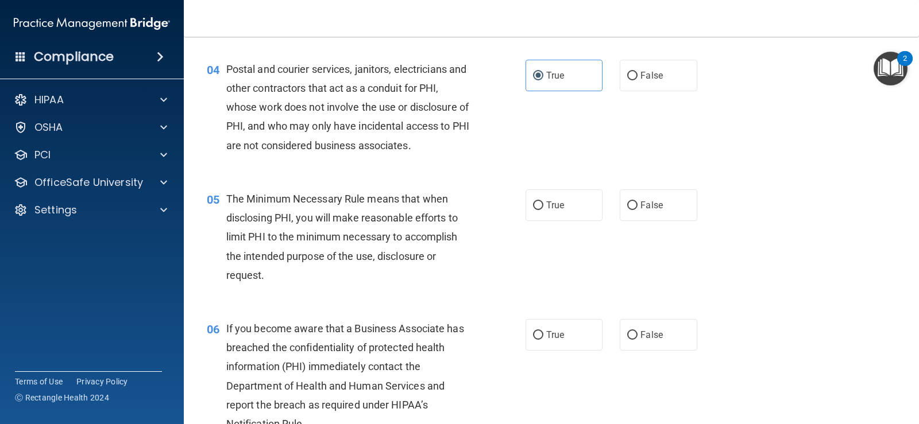
scroll to position [402, 0]
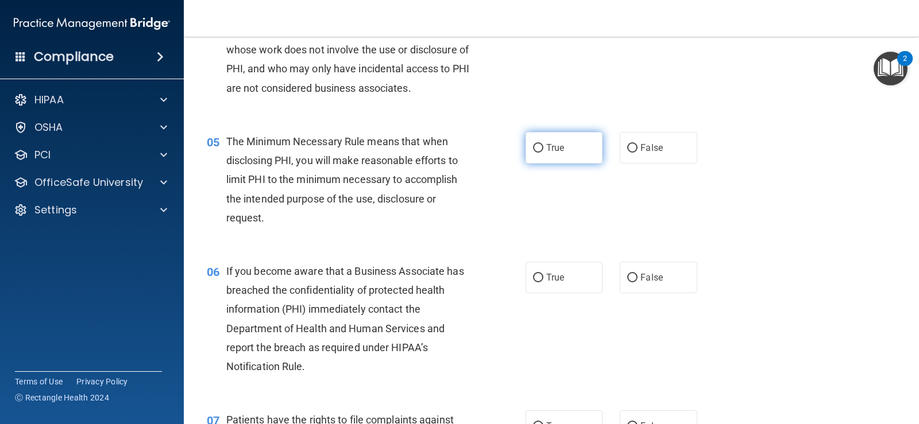
drag, startPoint x: 556, startPoint y: 150, endPoint x: 538, endPoint y: 157, distance: 18.9
click at [556, 149] on span "True" at bounding box center [555, 147] width 18 height 11
click at [543, 149] on input "True" at bounding box center [538, 148] width 10 height 9
radio input "true"
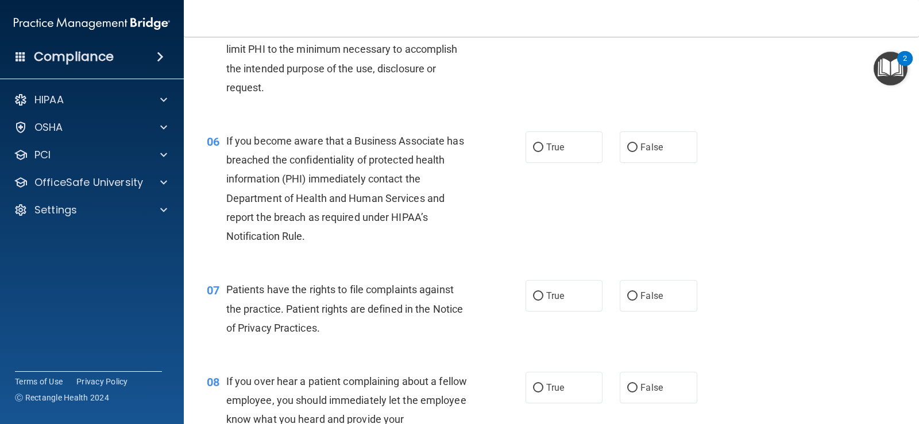
scroll to position [563, 0]
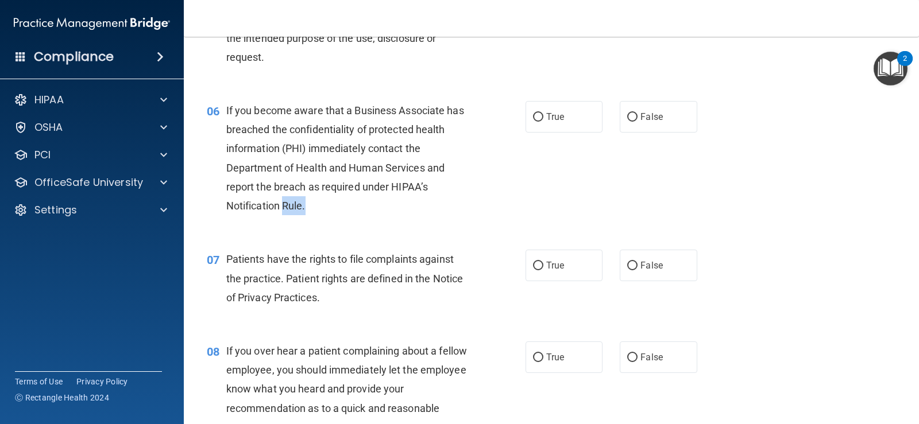
drag, startPoint x: 320, startPoint y: 208, endPoint x: 283, endPoint y: 204, distance: 37.5
click at [283, 204] on div "If you become aware that a Business Associate has breached the confidentiality …" at bounding box center [352, 158] width 252 height 114
click at [326, 205] on div "If you become aware that a Business Associate has breached the confidentiality …" at bounding box center [352, 158] width 252 height 114
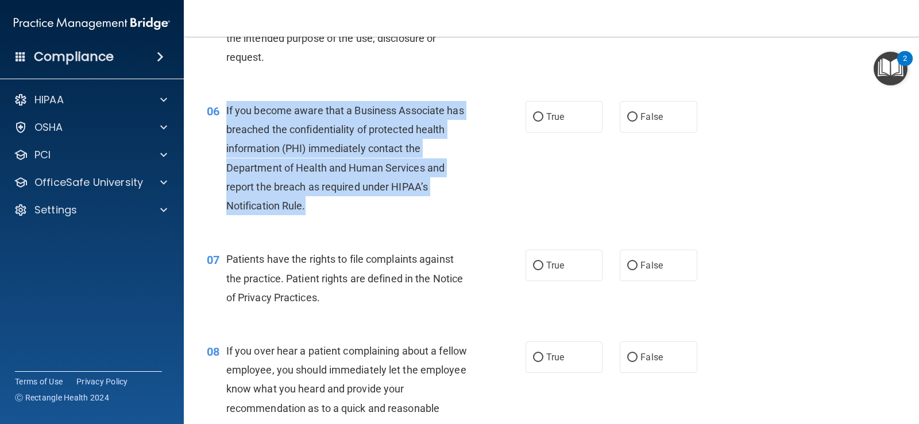
drag, startPoint x: 316, startPoint y: 205, endPoint x: 221, endPoint y: 113, distance: 132.4
click at [221, 113] on div "06 If you become aware that a Business Associate has breached the confidentiali…" at bounding box center [365, 161] width 353 height 120
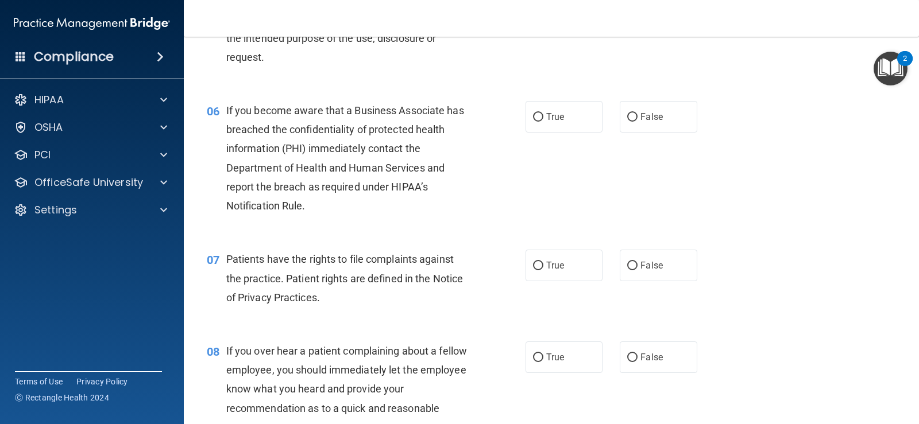
click at [374, 229] on div "06 If you become aware that a Business Associate has breached the confidentiali…" at bounding box center [551, 161] width 706 height 149
click at [546, 115] on span "True" at bounding box center [555, 116] width 18 height 11
click at [543, 115] on input "True" at bounding box center [538, 117] width 10 height 9
radio input "true"
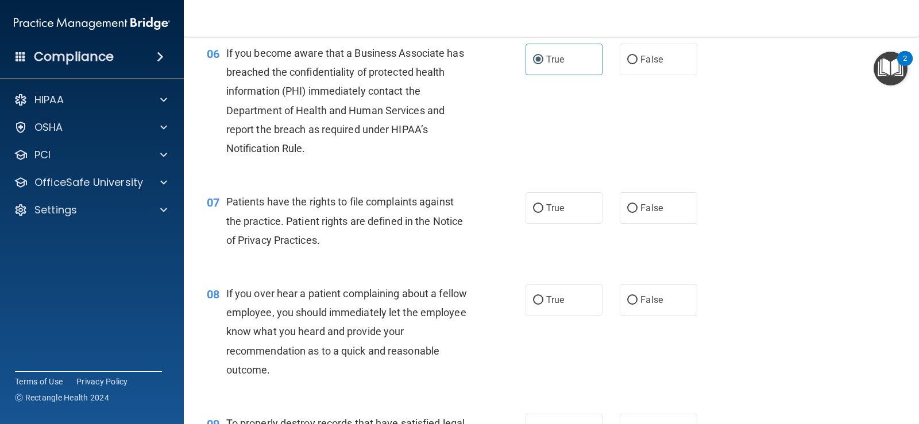
scroll to position [678, 0]
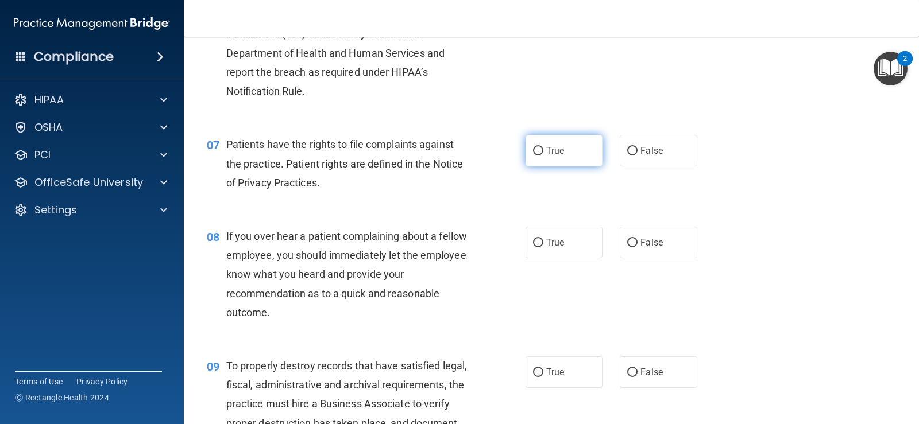
click at [562, 155] on label "True" at bounding box center [563, 151] width 77 height 32
click at [543, 155] on input "True" at bounding box center [538, 151] width 10 height 9
radio input "true"
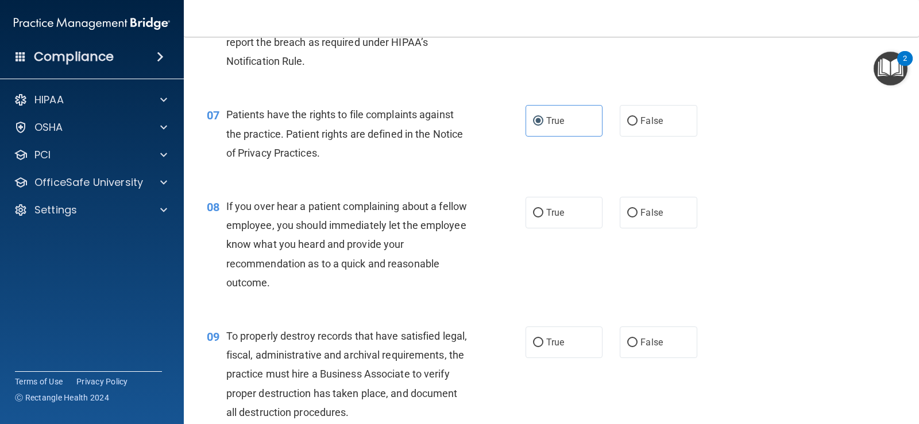
scroll to position [735, 0]
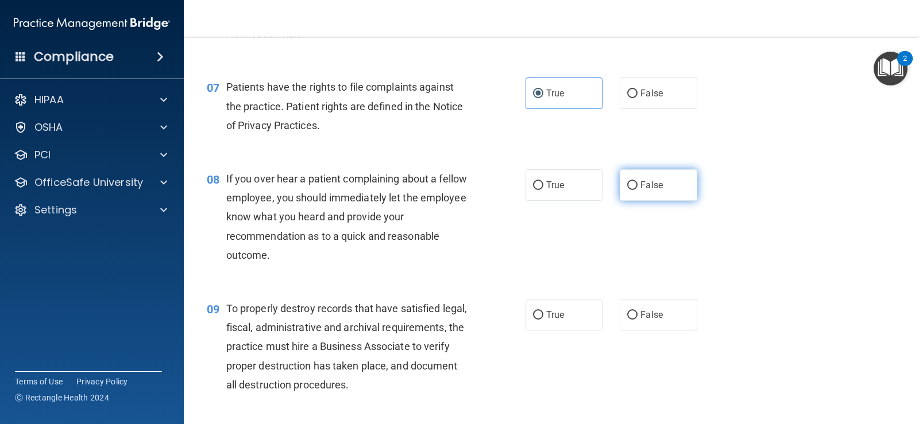
click at [655, 177] on label "False" at bounding box center [658, 185] width 77 height 32
click at [637, 181] on input "False" at bounding box center [632, 185] width 10 height 9
radio input "true"
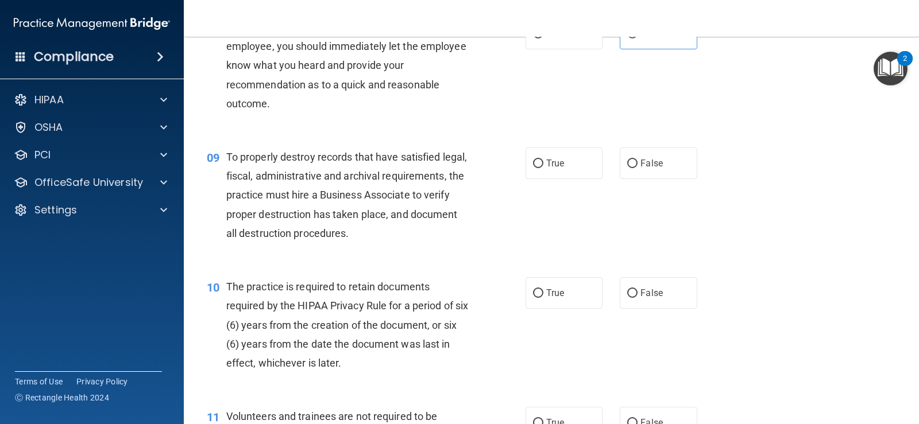
scroll to position [907, 0]
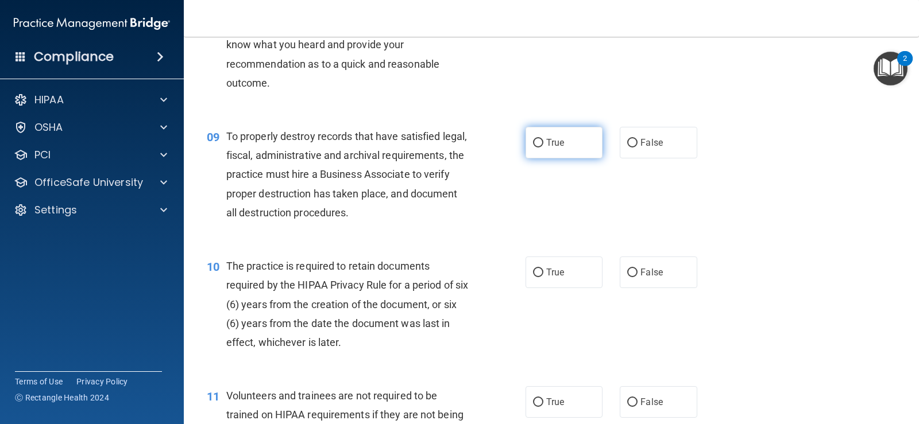
click at [556, 141] on span "True" at bounding box center [555, 142] width 18 height 11
click at [543, 141] on input "True" at bounding box center [538, 143] width 10 height 9
radio input "true"
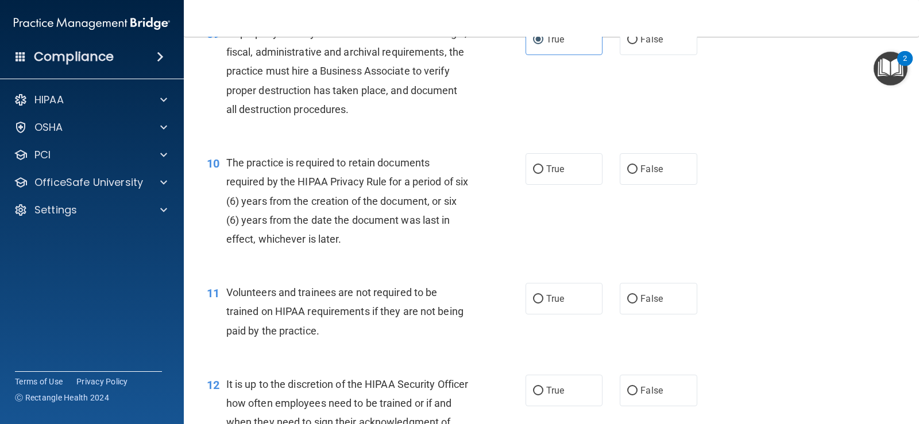
scroll to position [1022, 0]
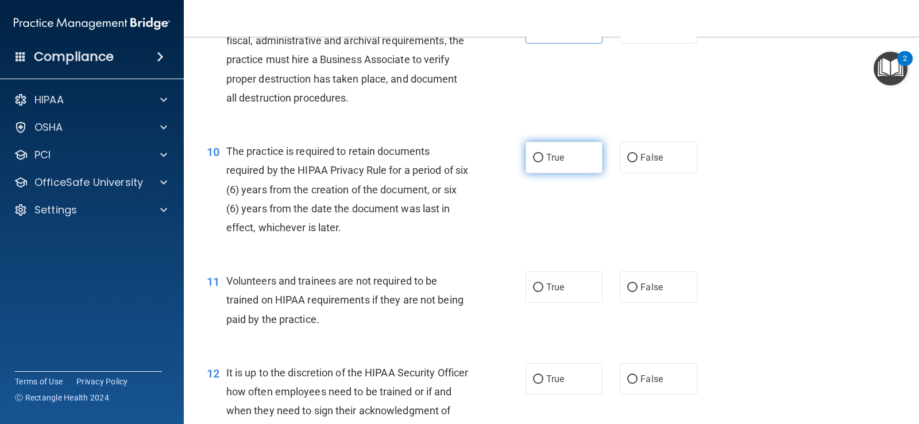
click at [557, 161] on span "True" at bounding box center [555, 157] width 18 height 11
click at [543, 161] on input "True" at bounding box center [538, 158] width 10 height 9
radio input "true"
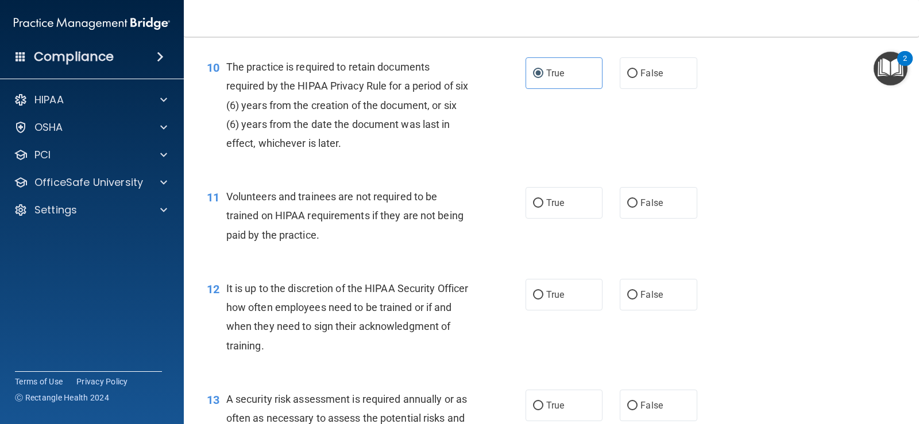
scroll to position [1137, 0]
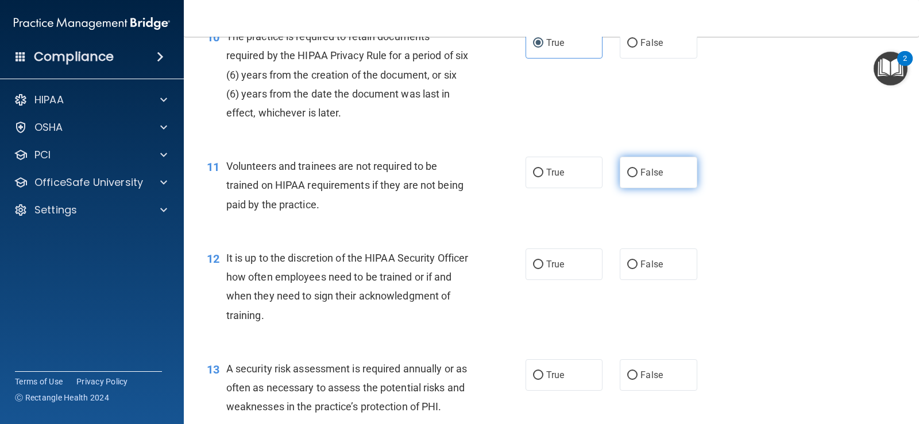
click at [660, 164] on label "False" at bounding box center [658, 173] width 77 height 32
click at [637, 169] on input "False" at bounding box center [632, 173] width 10 height 9
radio input "true"
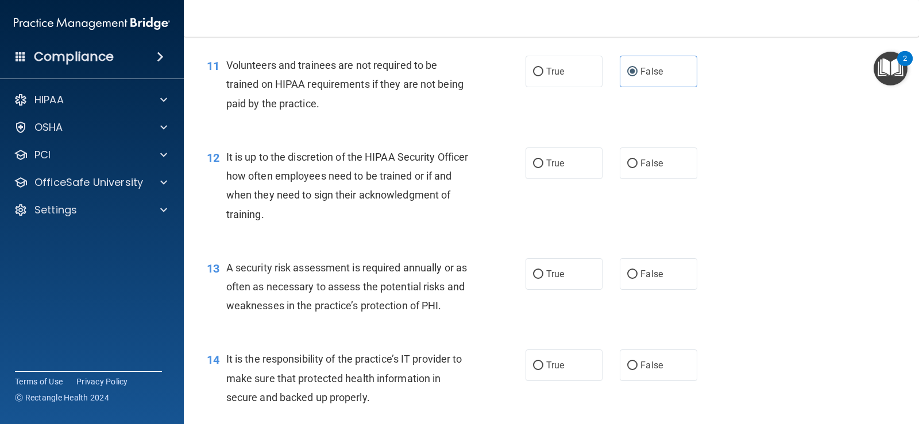
scroll to position [1252, 0]
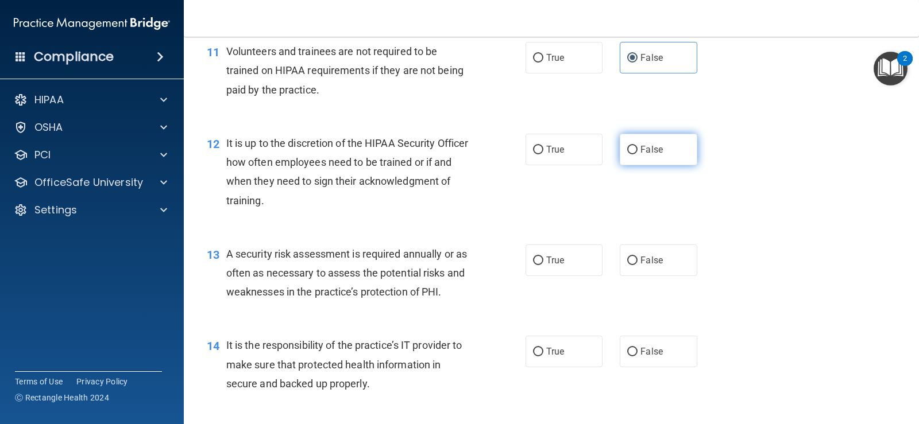
click at [655, 151] on span "False" at bounding box center [651, 149] width 22 height 11
click at [637, 151] on input "False" at bounding box center [632, 150] width 10 height 9
radio input "true"
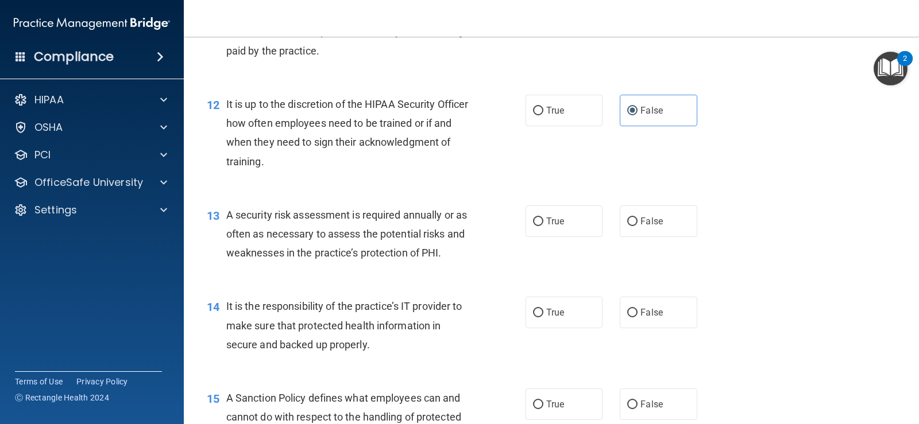
scroll to position [1309, 0]
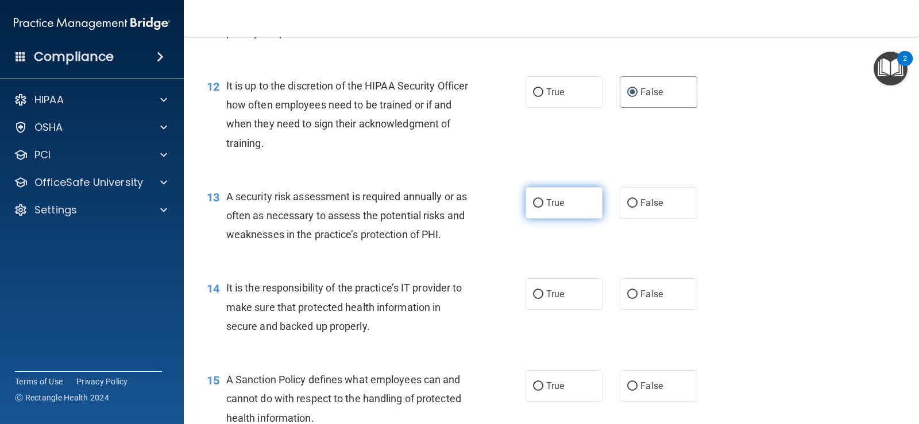
click at [540, 207] on label "True" at bounding box center [563, 203] width 77 height 32
click at [540, 207] on input "True" at bounding box center [538, 203] width 10 height 9
radio input "true"
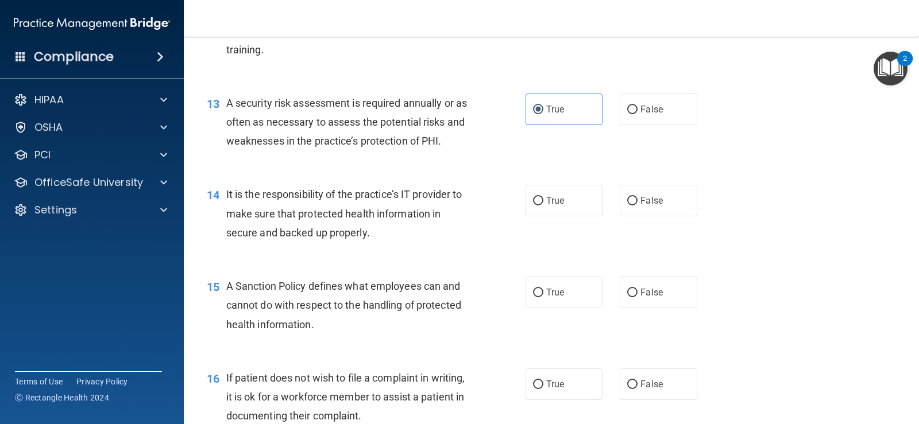
scroll to position [1424, 0]
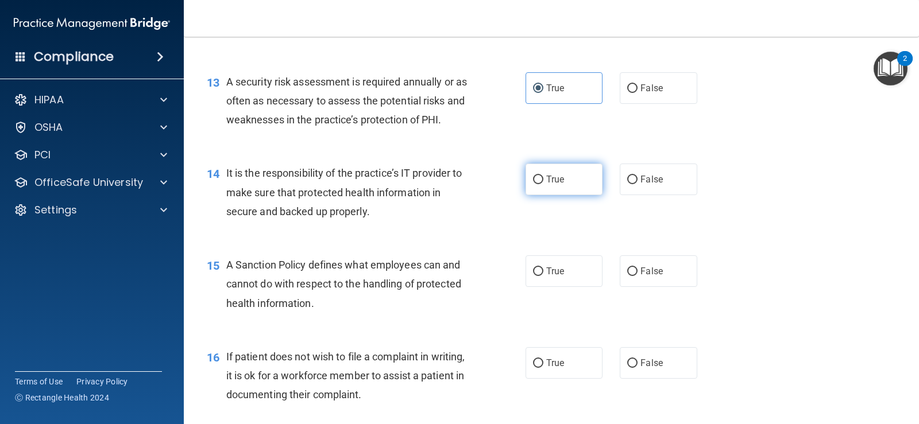
click at [543, 195] on label "True" at bounding box center [563, 180] width 77 height 32
click at [543, 184] on input "True" at bounding box center [538, 180] width 10 height 9
radio input "true"
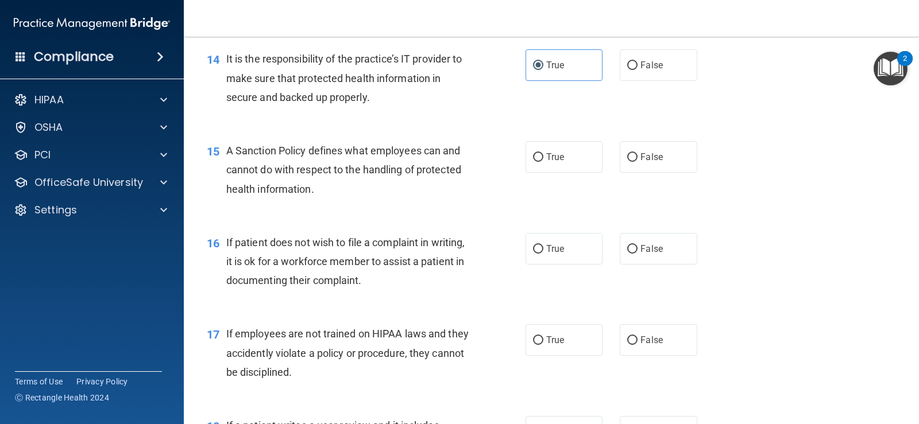
scroll to position [1539, 0]
